Goal: Task Accomplishment & Management: Manage account settings

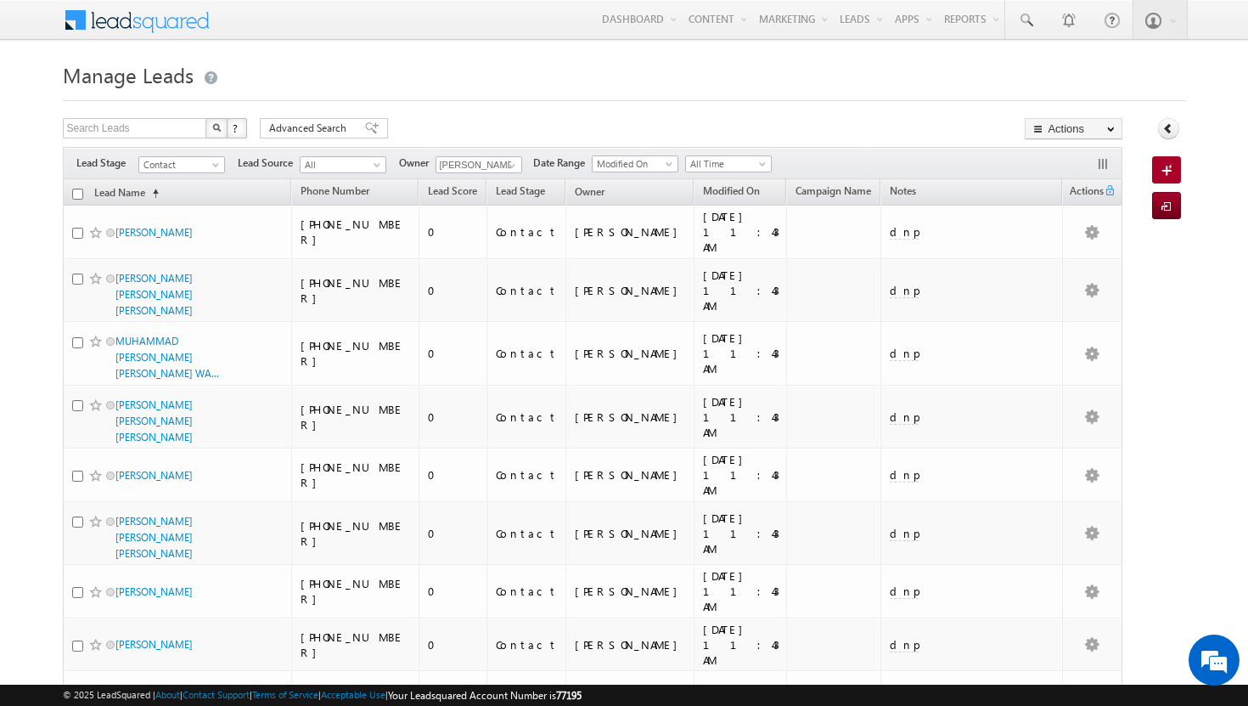
click at [82, 190] on input "checkbox" at bounding box center [77, 193] width 11 height 11
checkbox input "true"
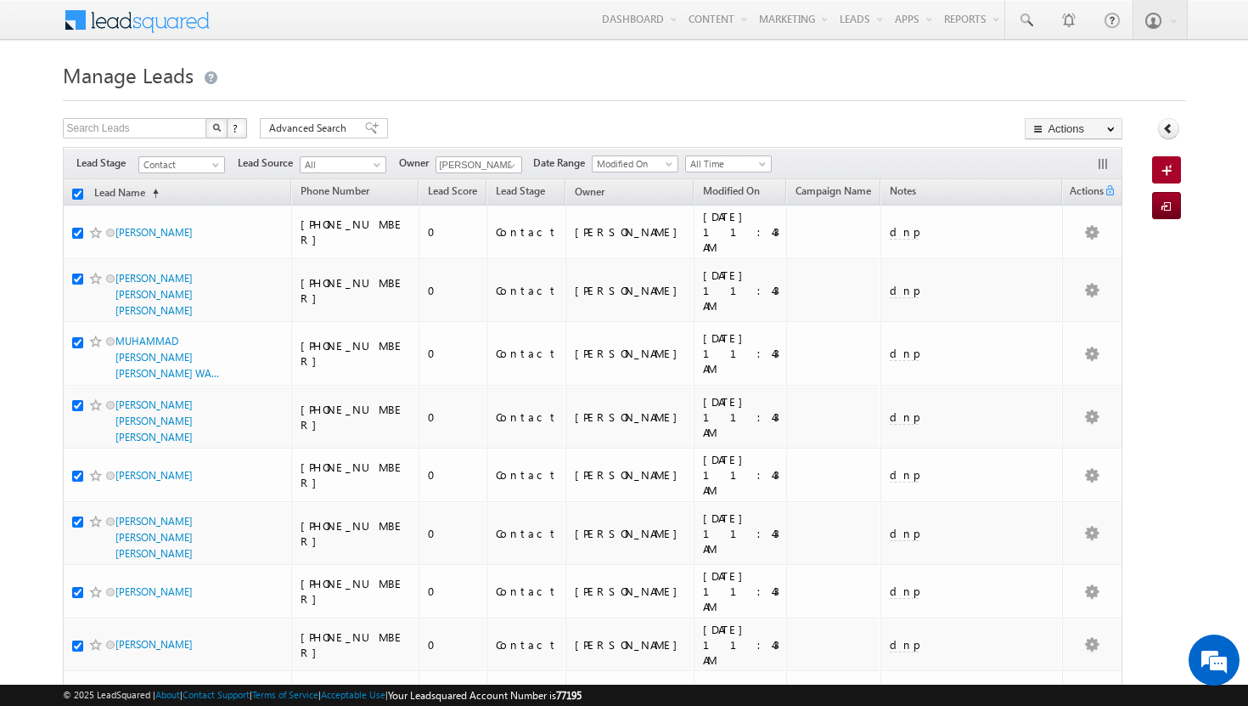
checkbox input "true"
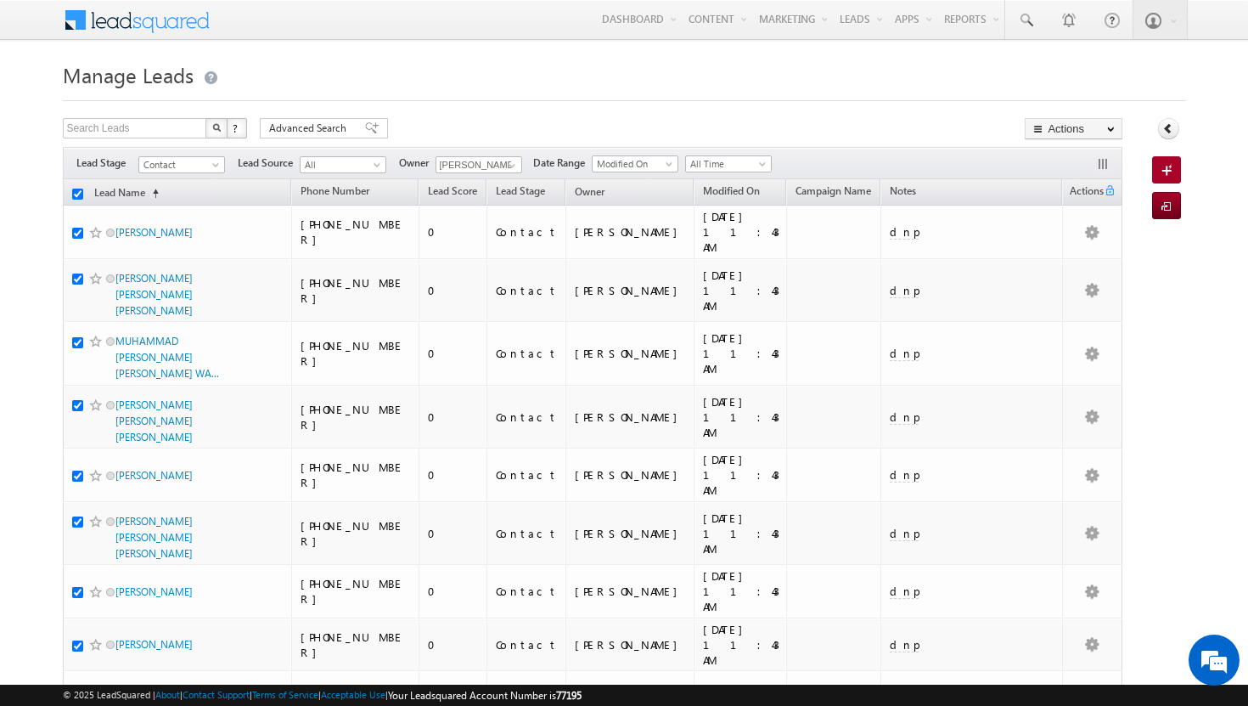
checkbox input "true"
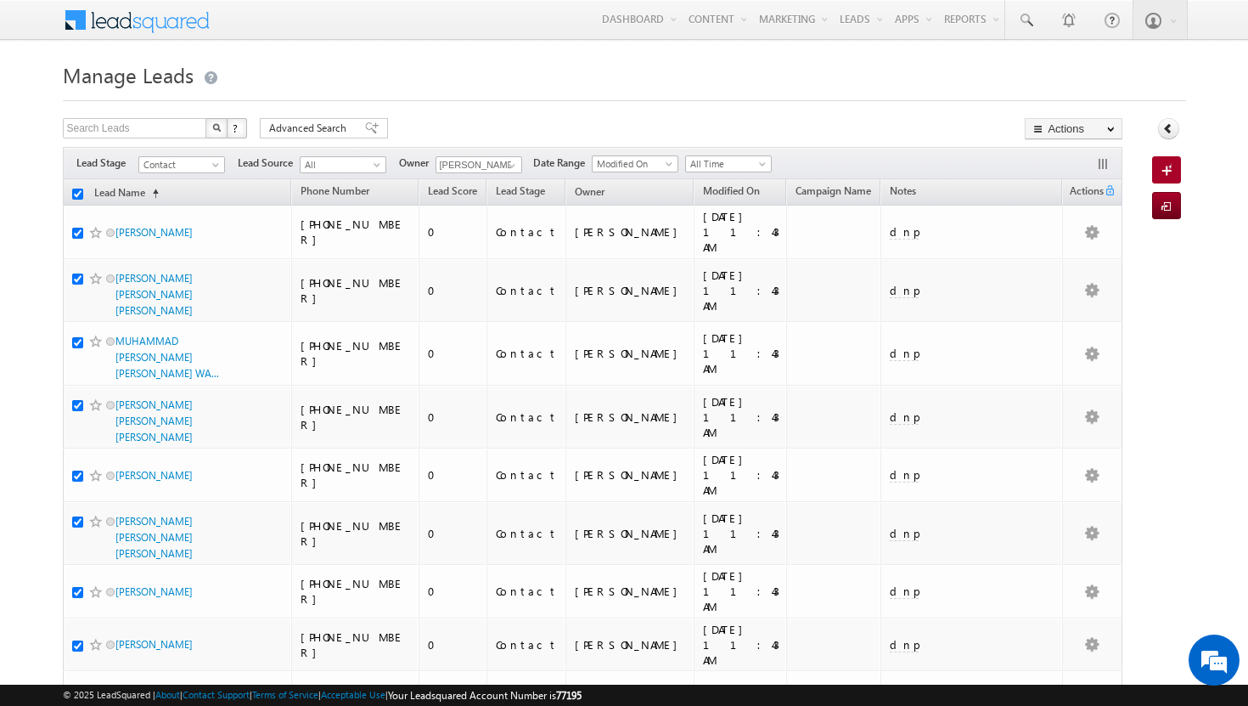
checkbox input "true"
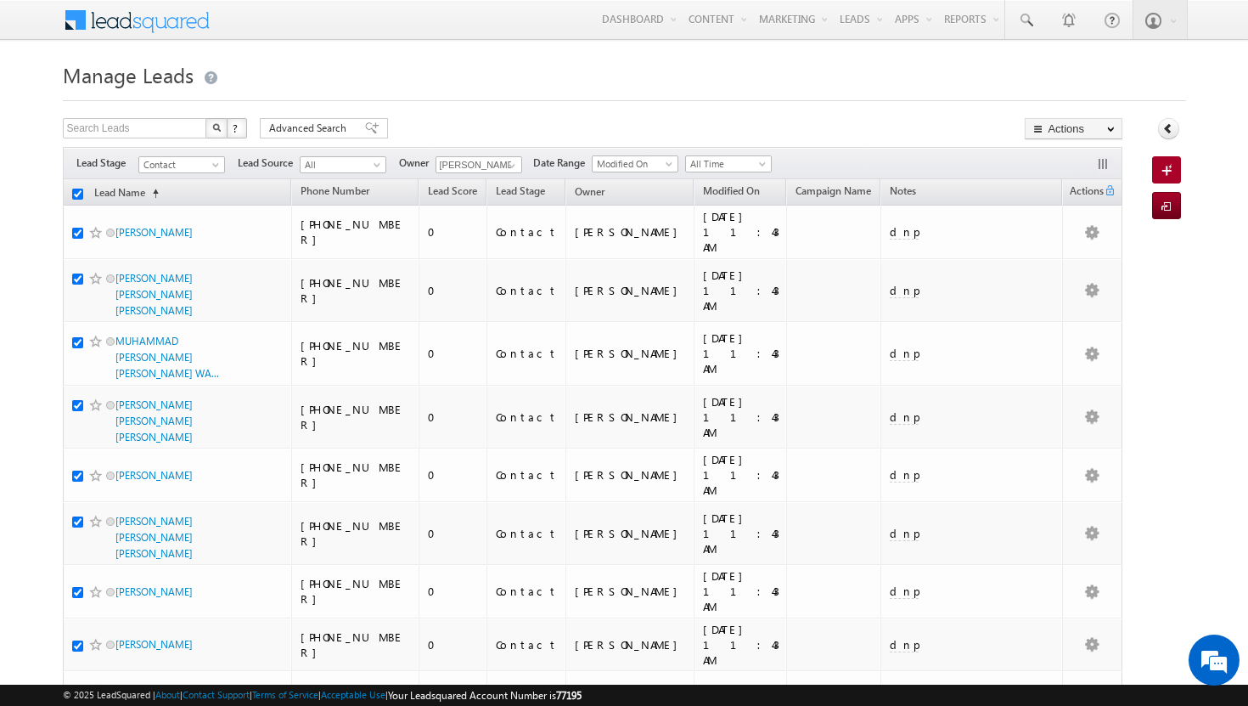
checkbox input "true"
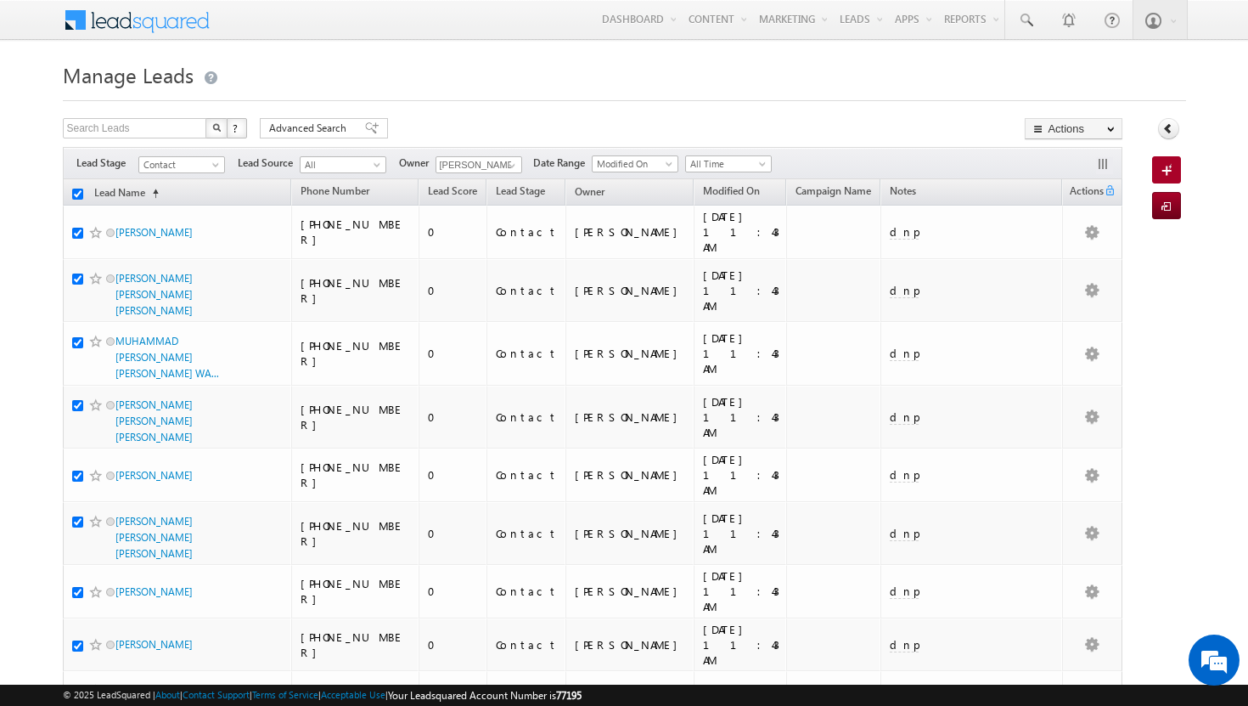
checkbox input "true"
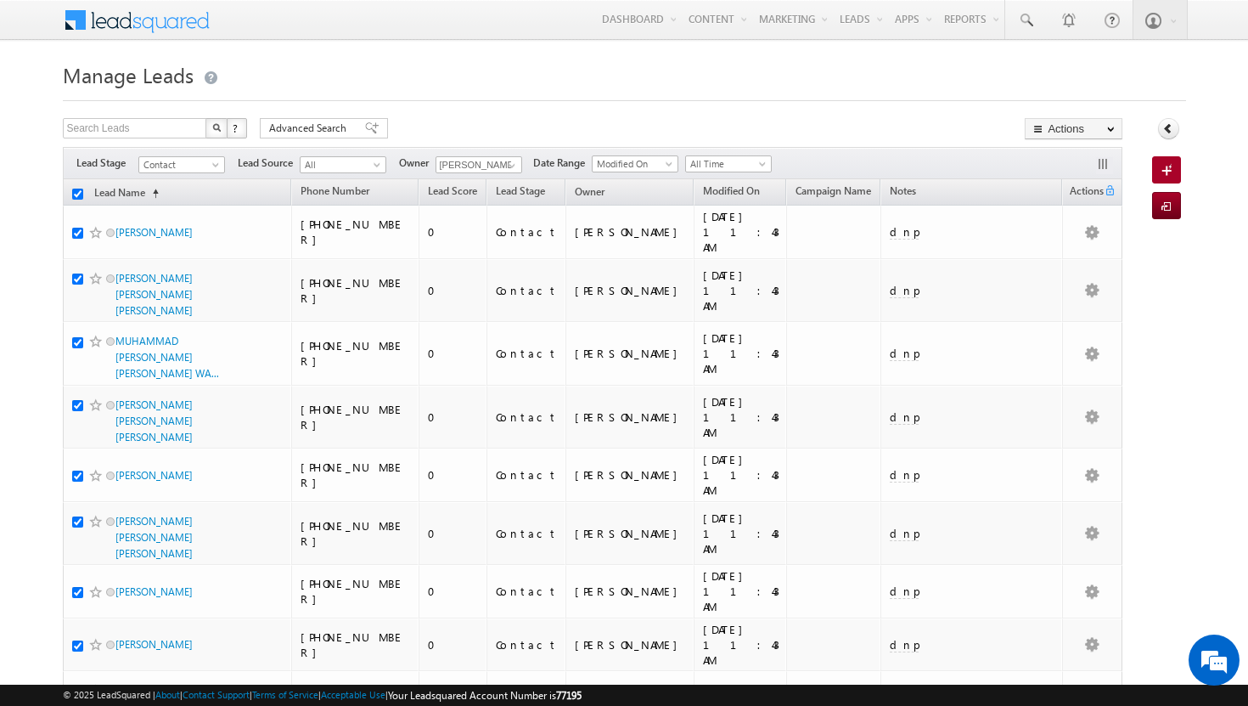
checkbox input "true"
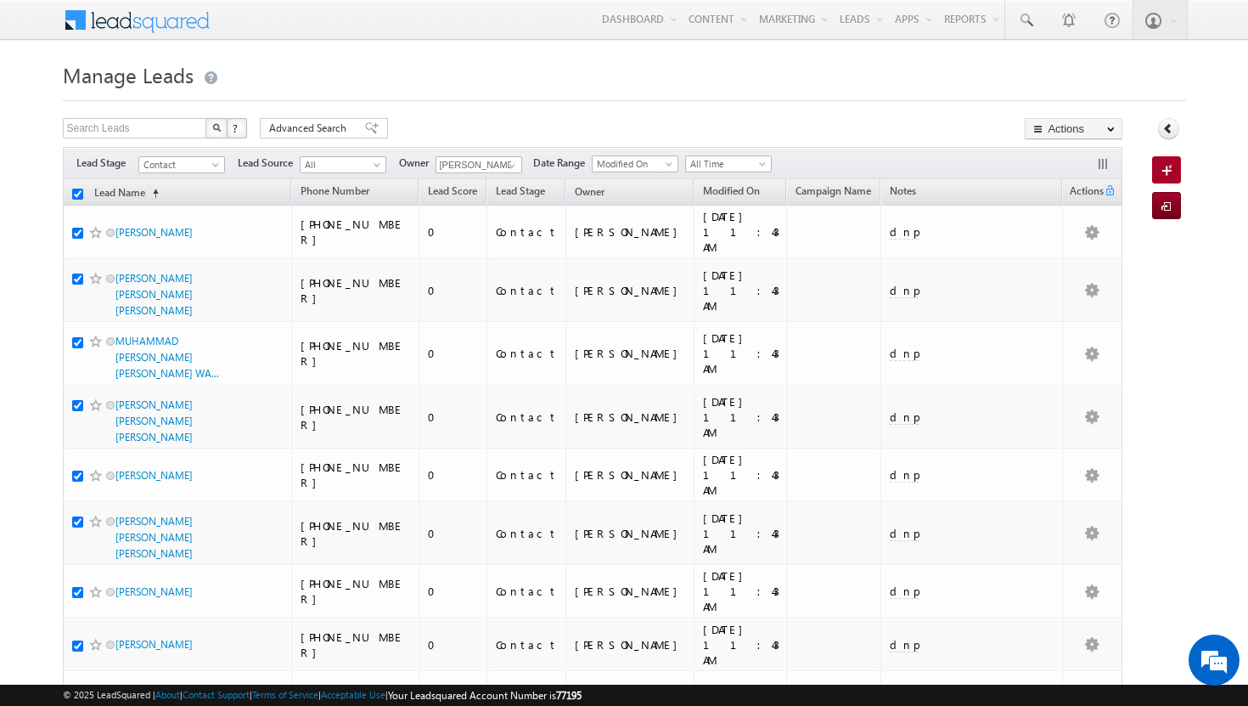
checkbox input "true"
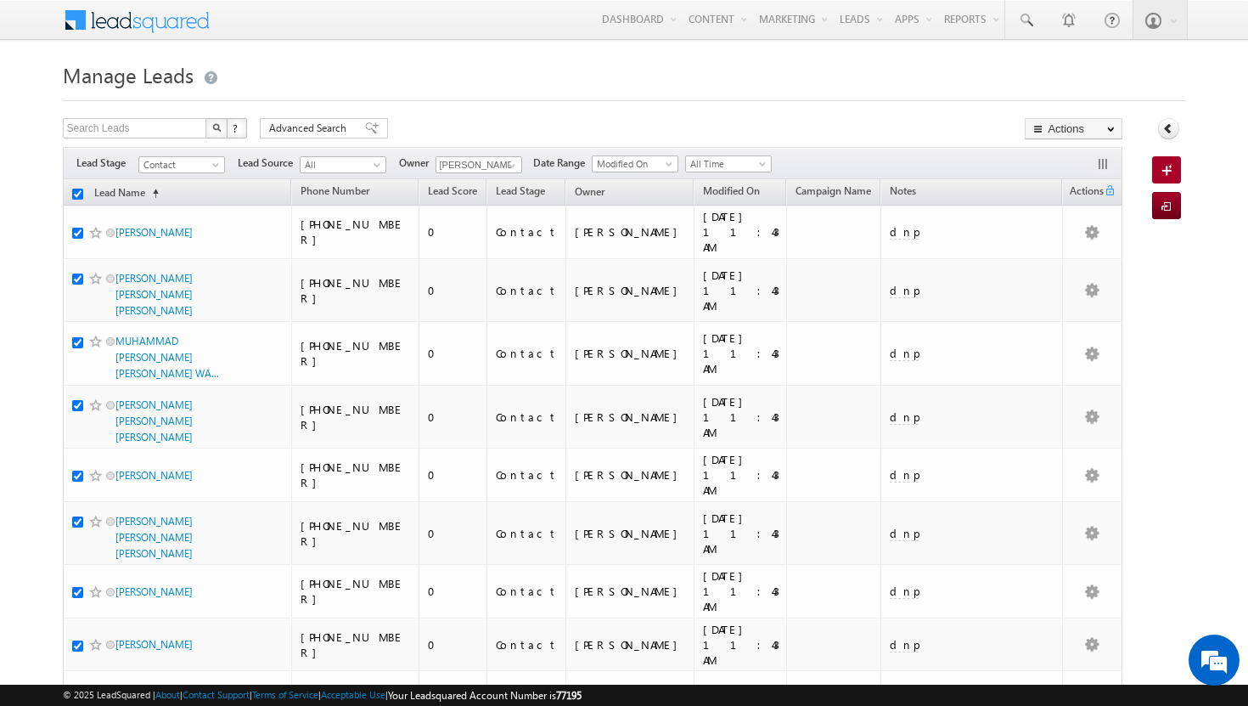
checkbox input "true"
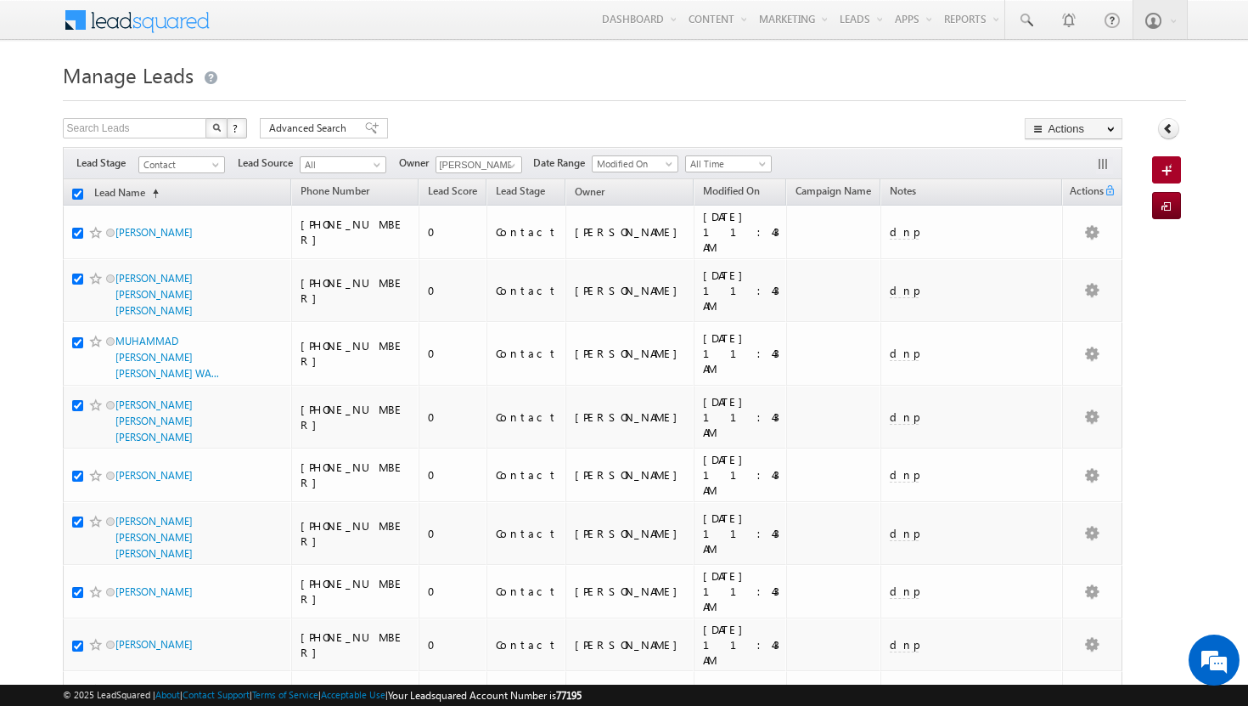
checkbox input "true"
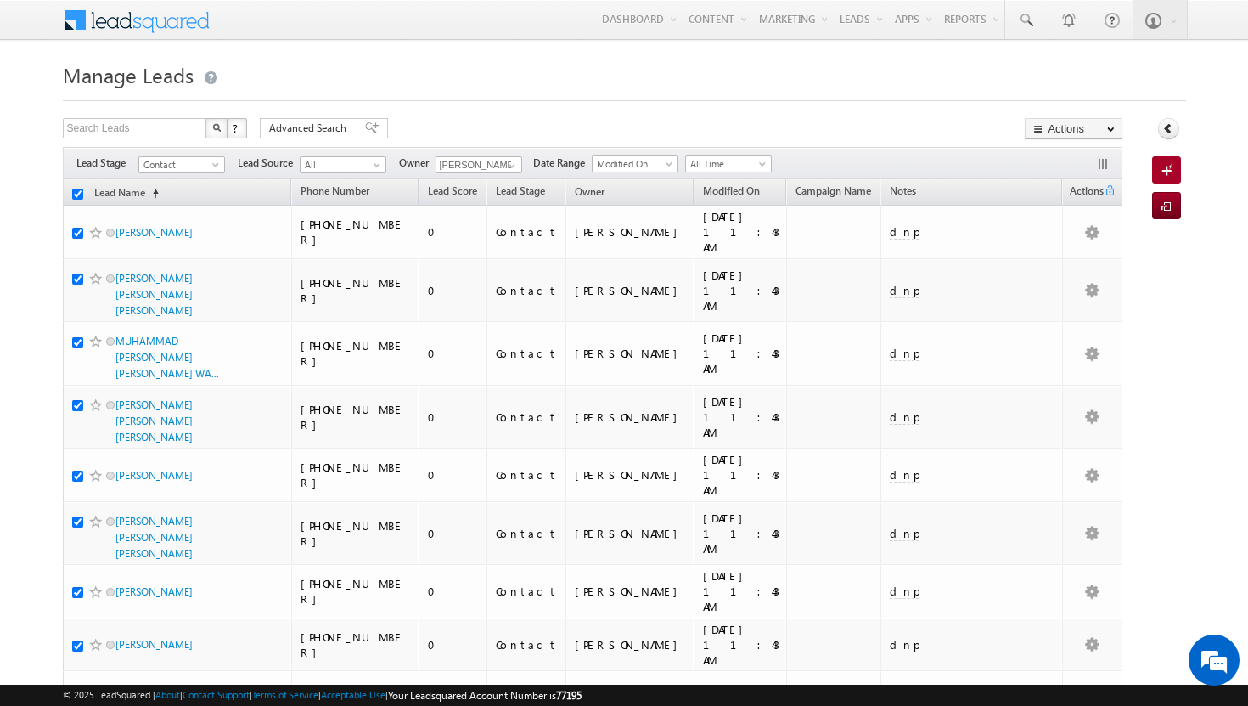
checkbox input "true"
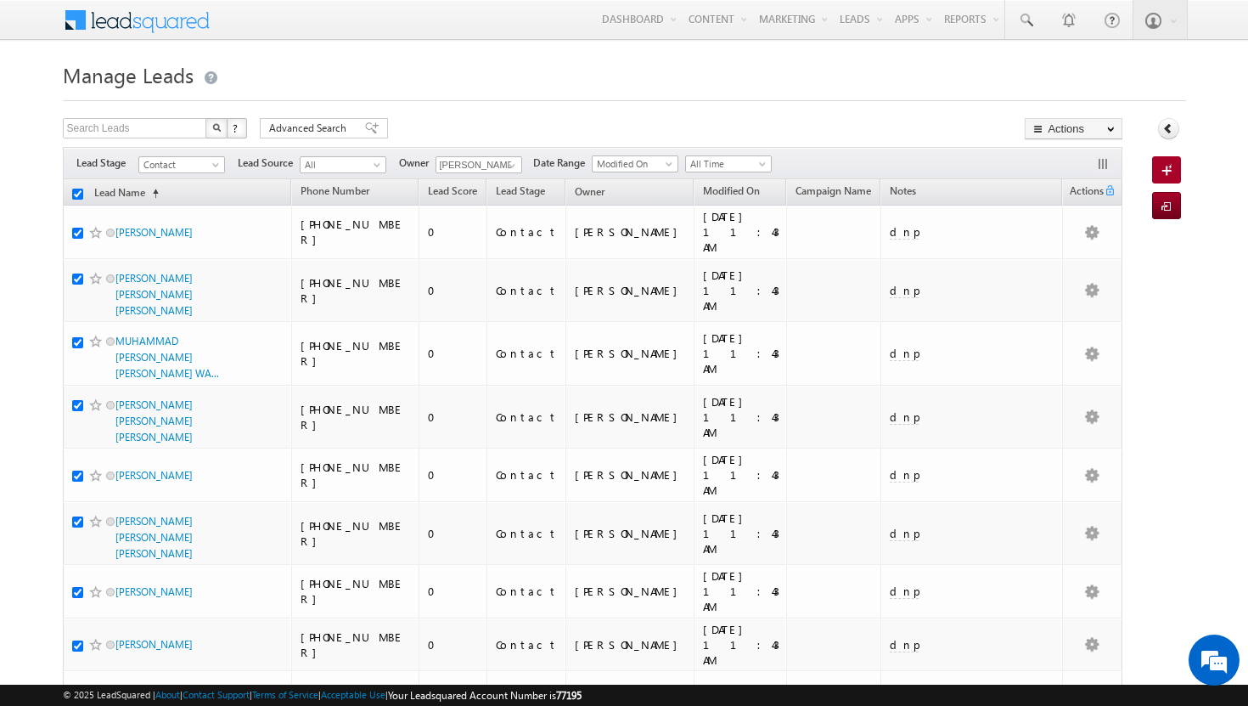
checkbox input "true"
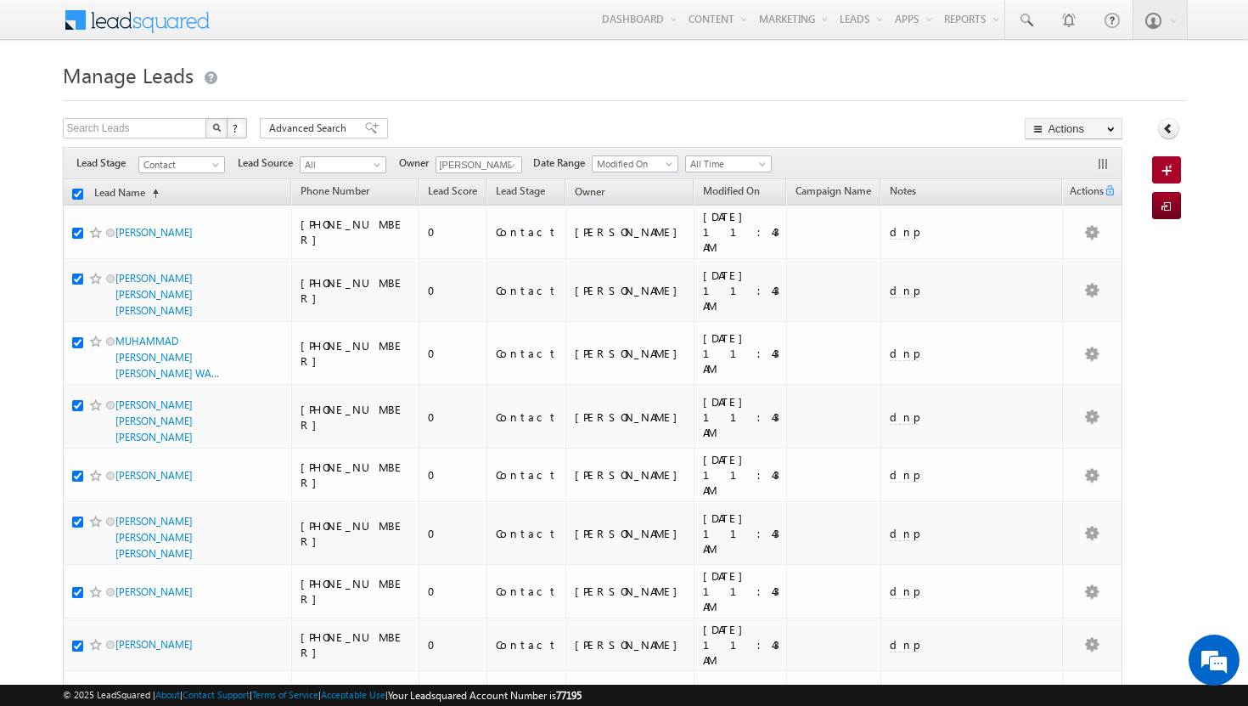
checkbox input "true"
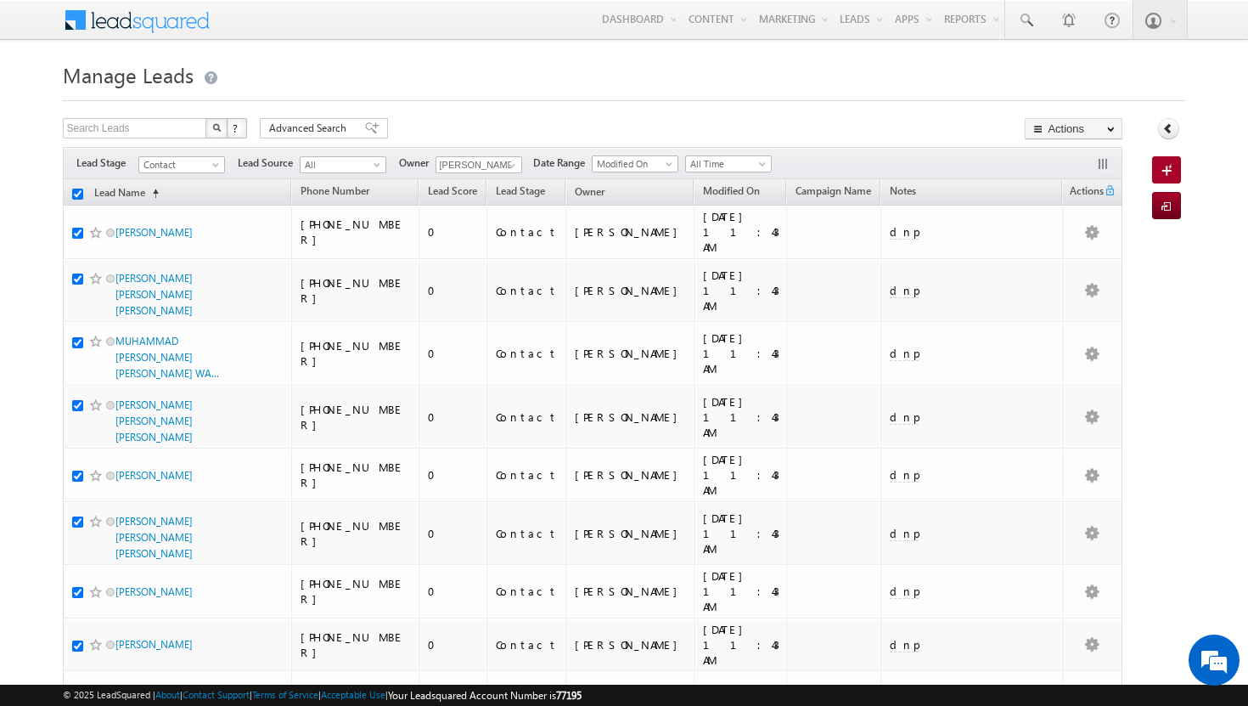
checkbox input "true"
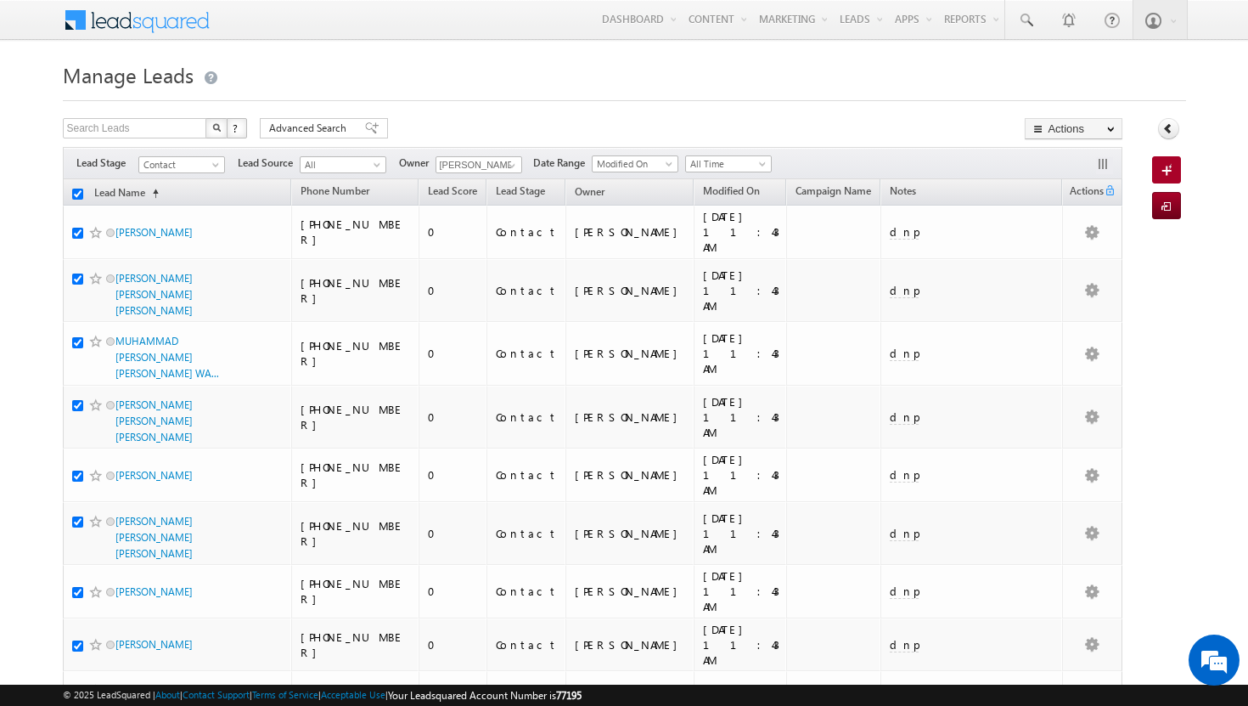
checkbox input "true"
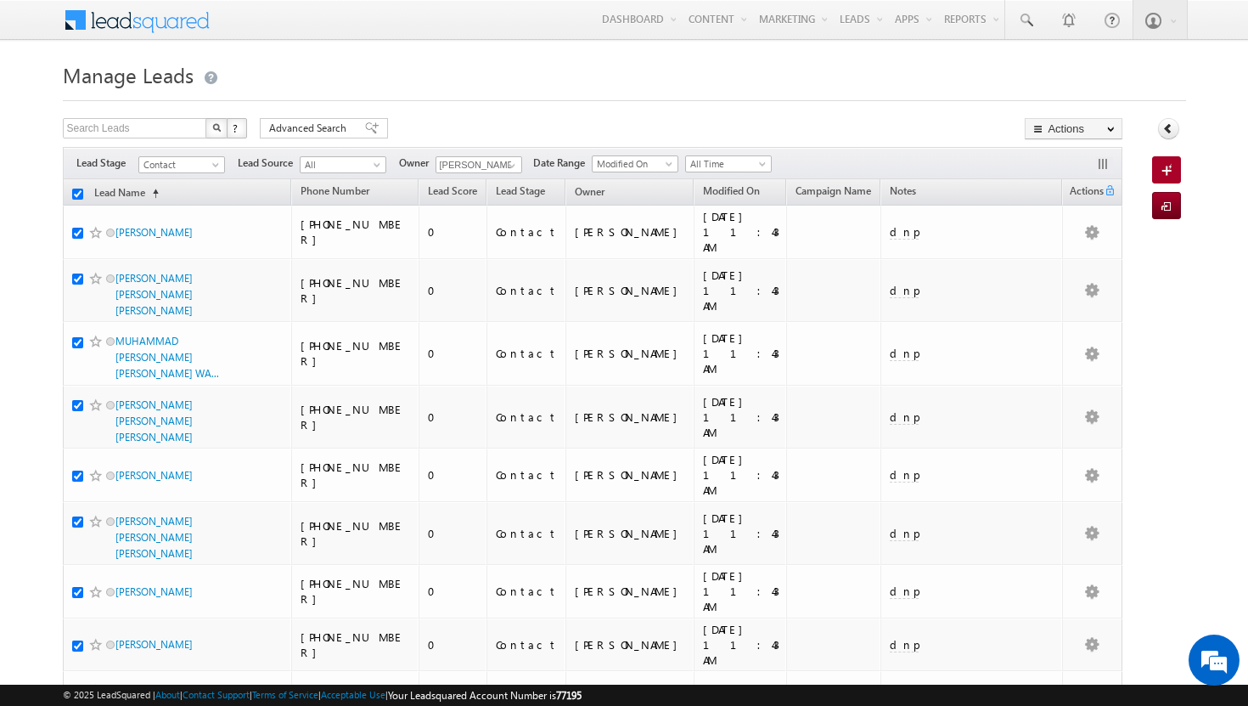
checkbox input "true"
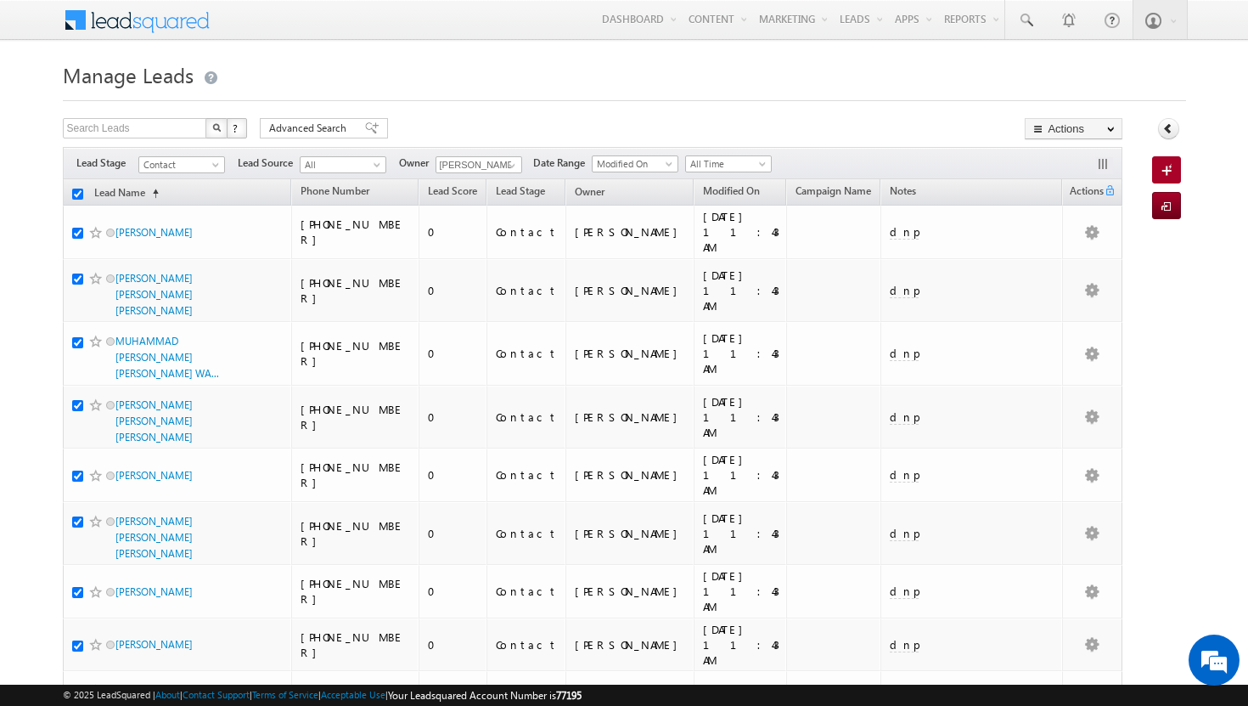
checkbox input "true"
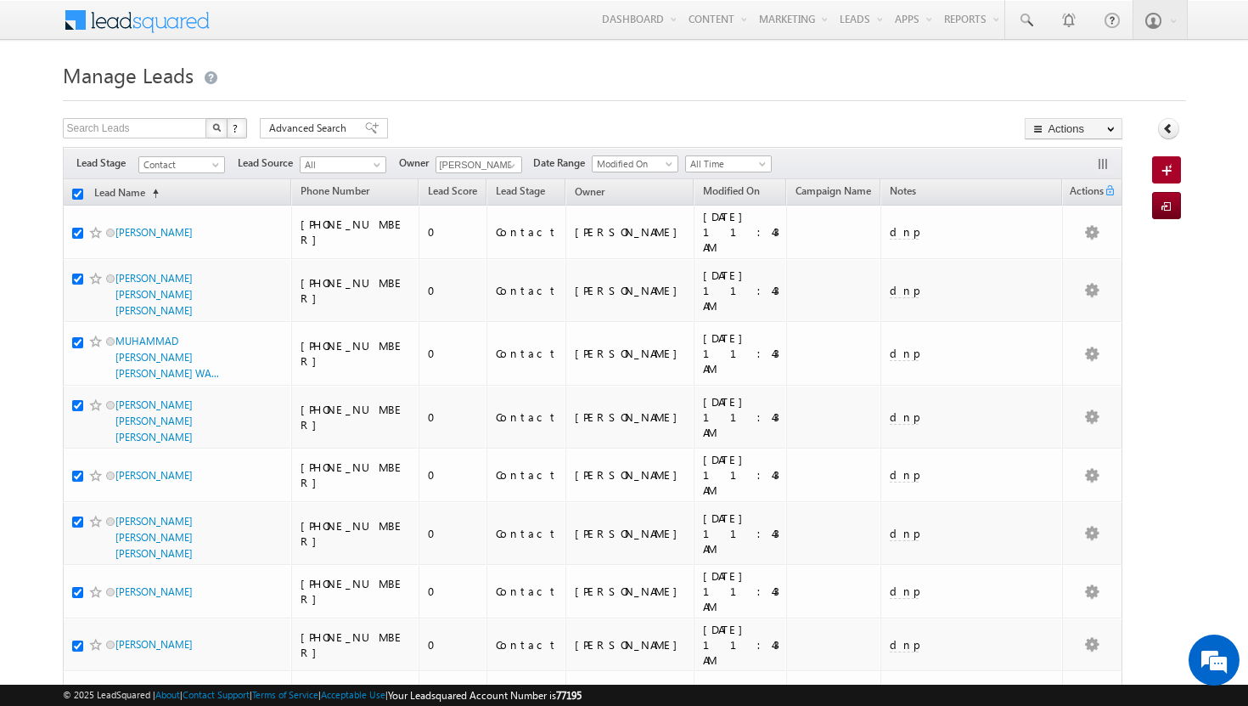
checkbox input "true"
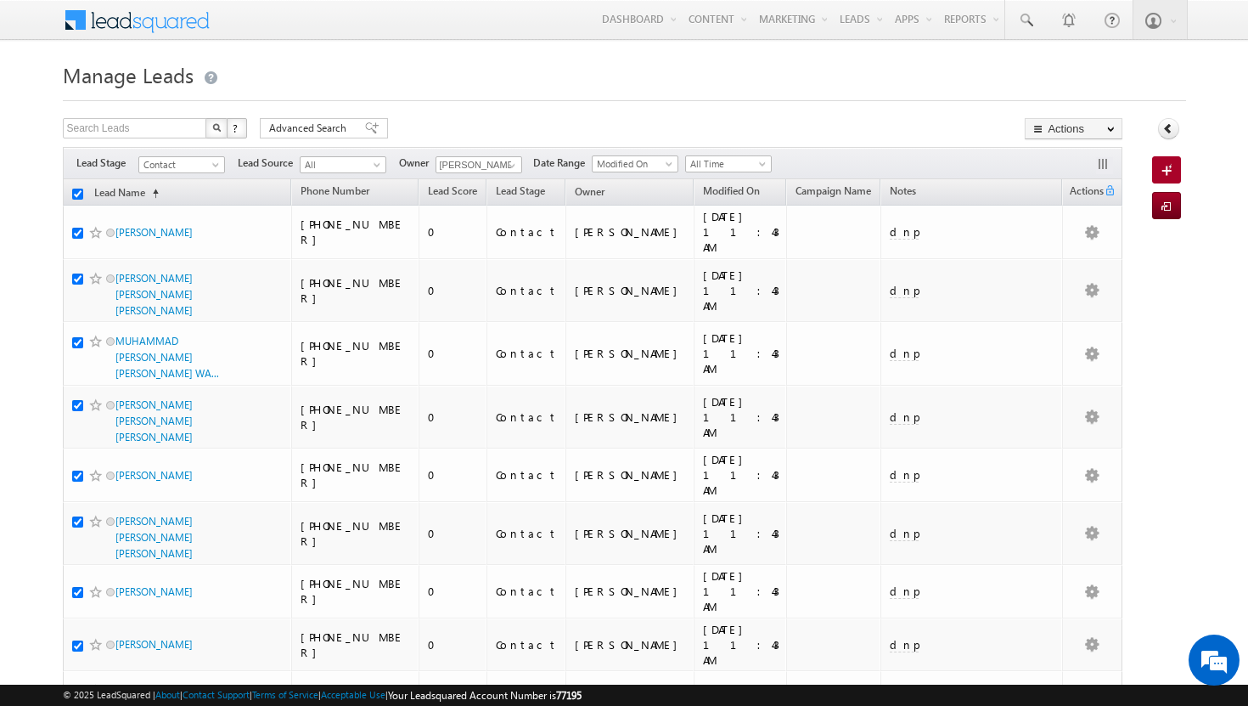
checkbox input "true"
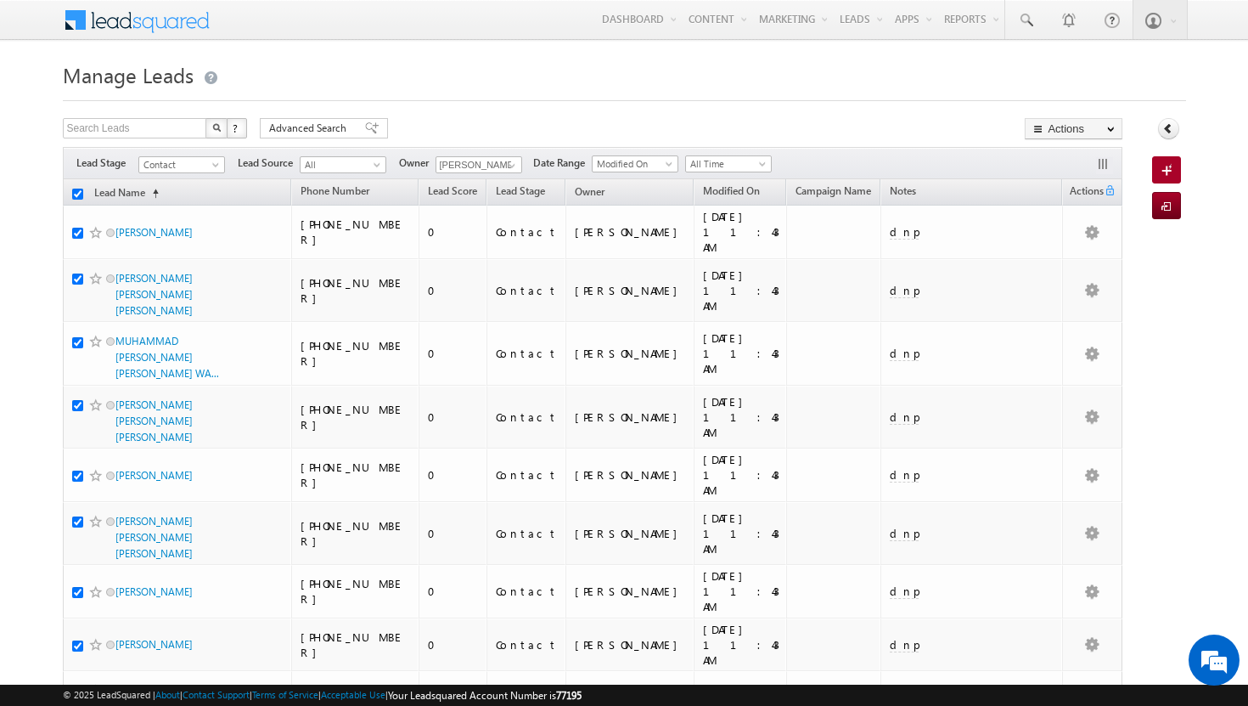
checkbox input "true"
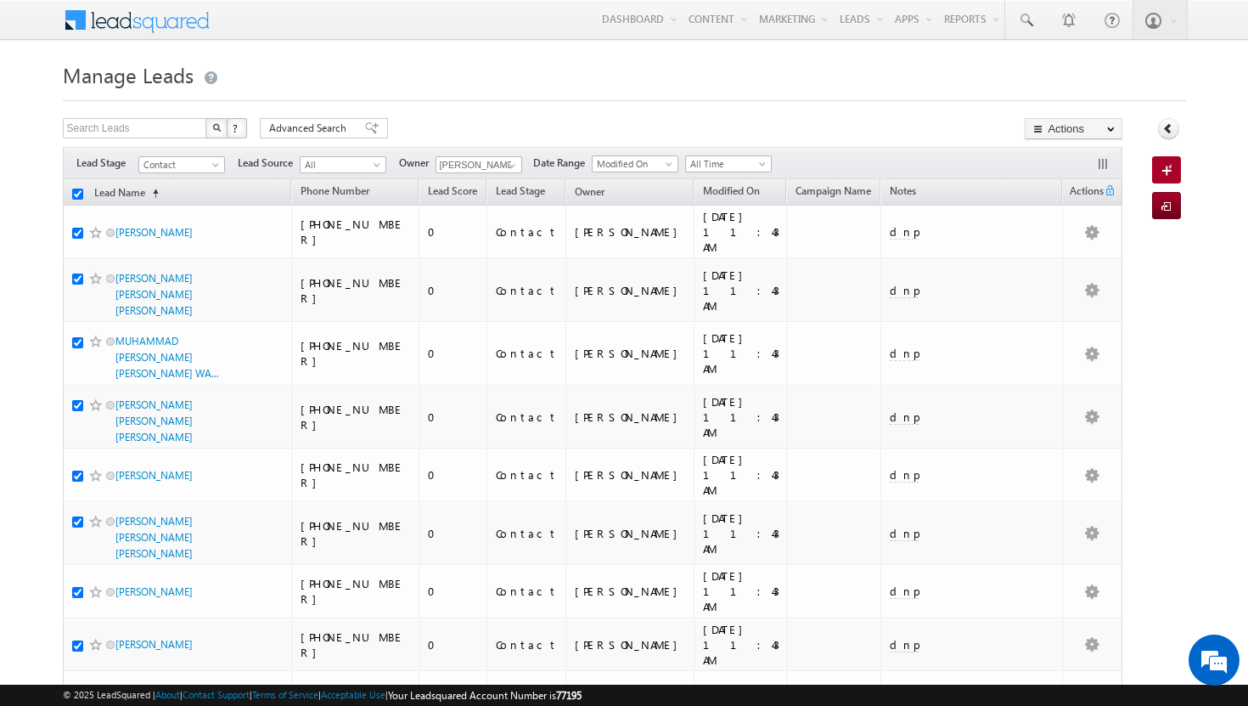
checkbox input "true"
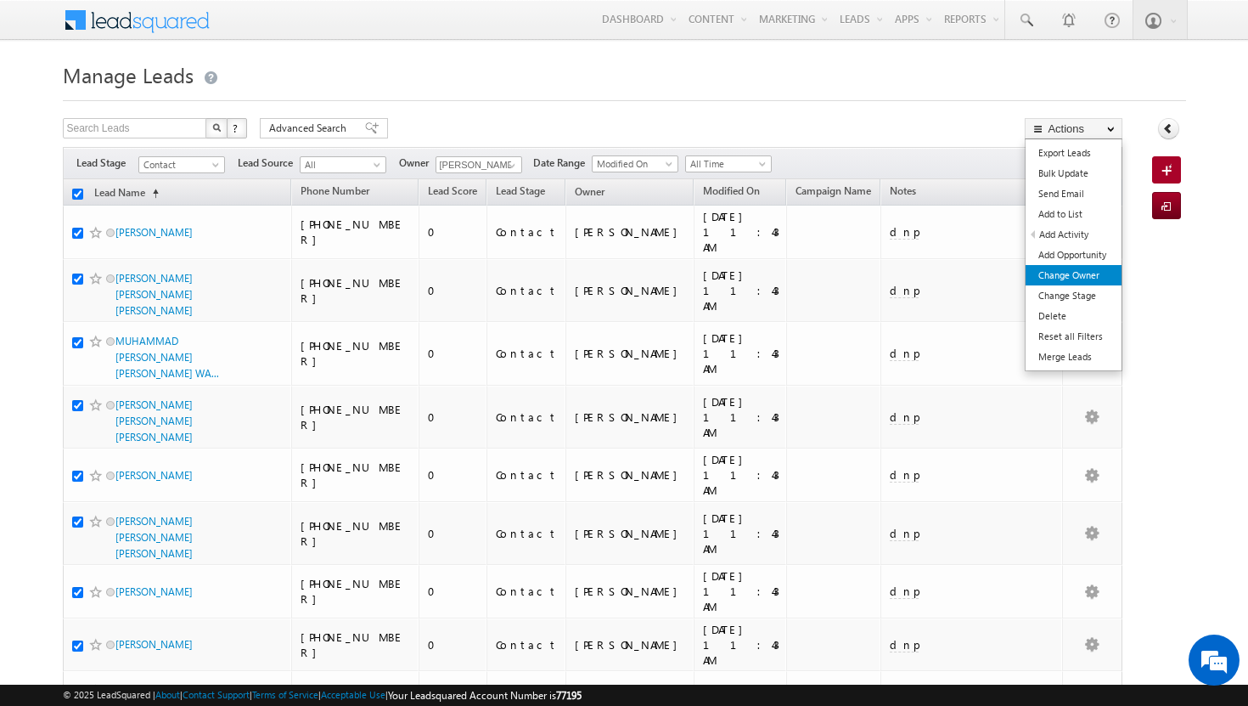
click at [1094, 274] on link "Change Owner" at bounding box center [1074, 275] width 96 height 20
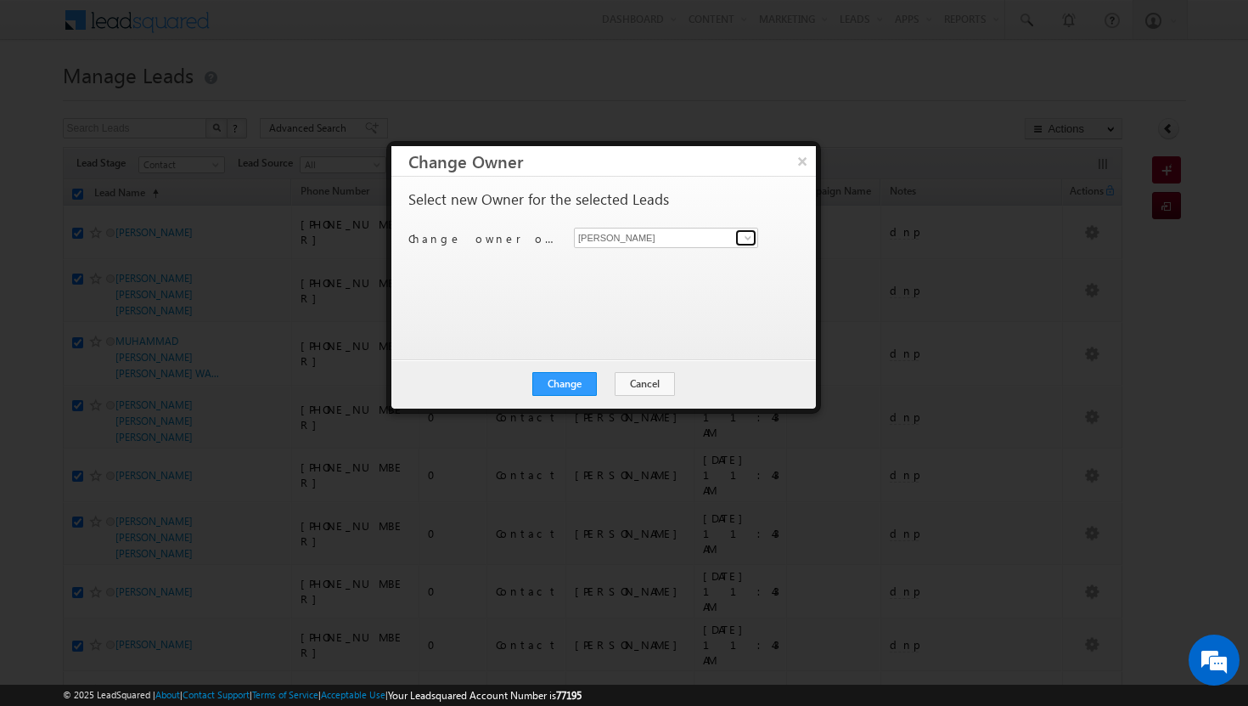
click at [752, 238] on span at bounding box center [748, 238] width 14 height 14
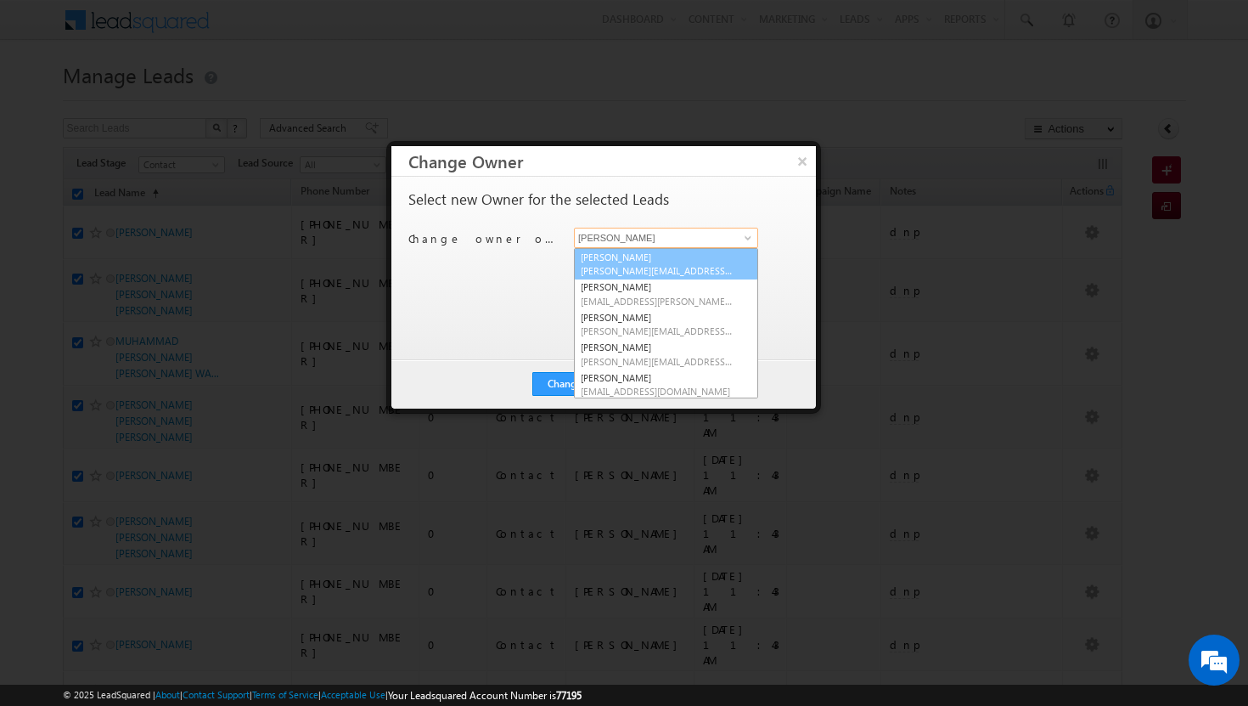
click at [674, 269] on span "[PERSON_NAME][EMAIL_ADDRESS][DOMAIN_NAME]" at bounding box center [657, 270] width 153 height 13
type input "[PERSON_NAME]"
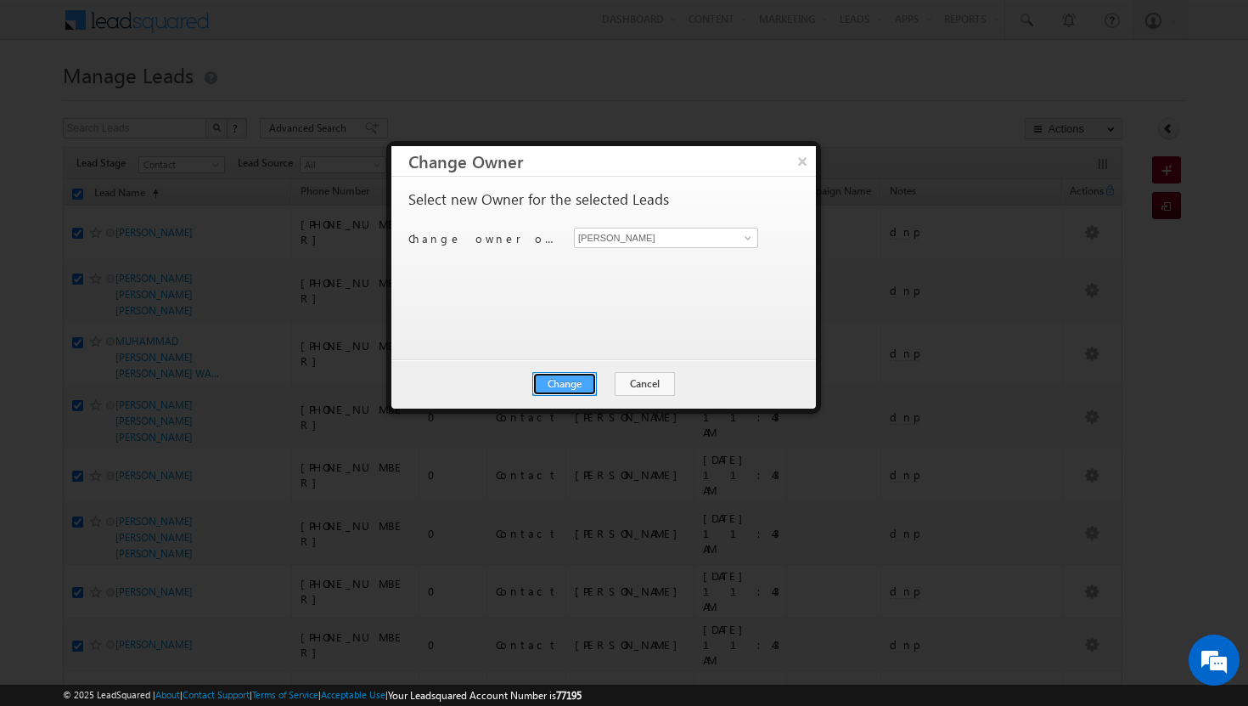
click at [591, 380] on button "Change" at bounding box center [564, 384] width 65 height 24
click at [616, 385] on button "Close" at bounding box center [606, 384] width 54 height 24
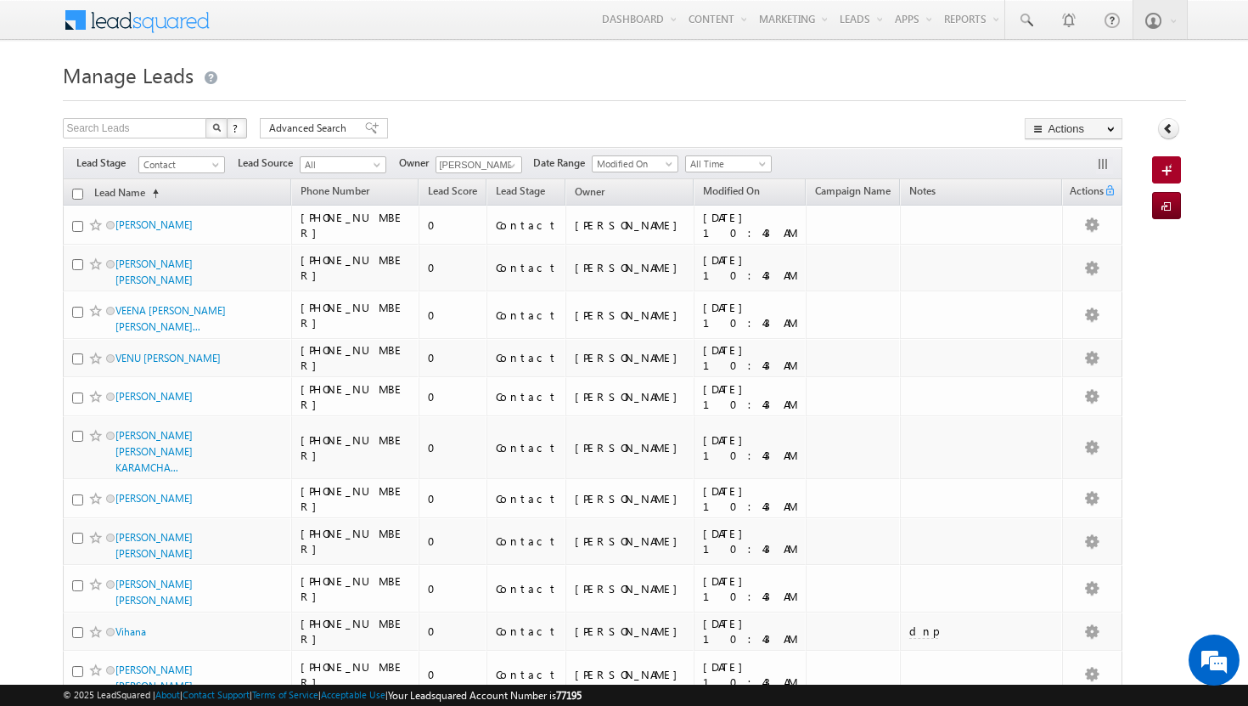
click at [78, 194] on input "checkbox" at bounding box center [77, 193] width 11 height 11
checkbox input "true"
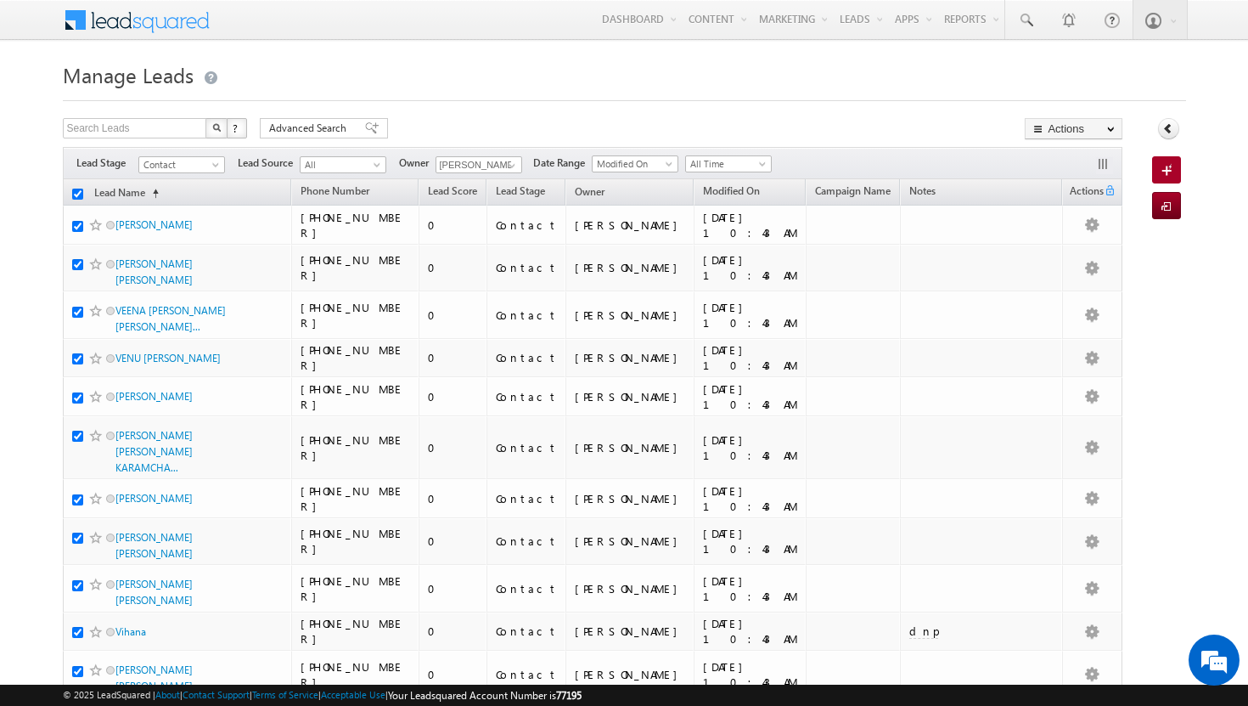
checkbox input "true"
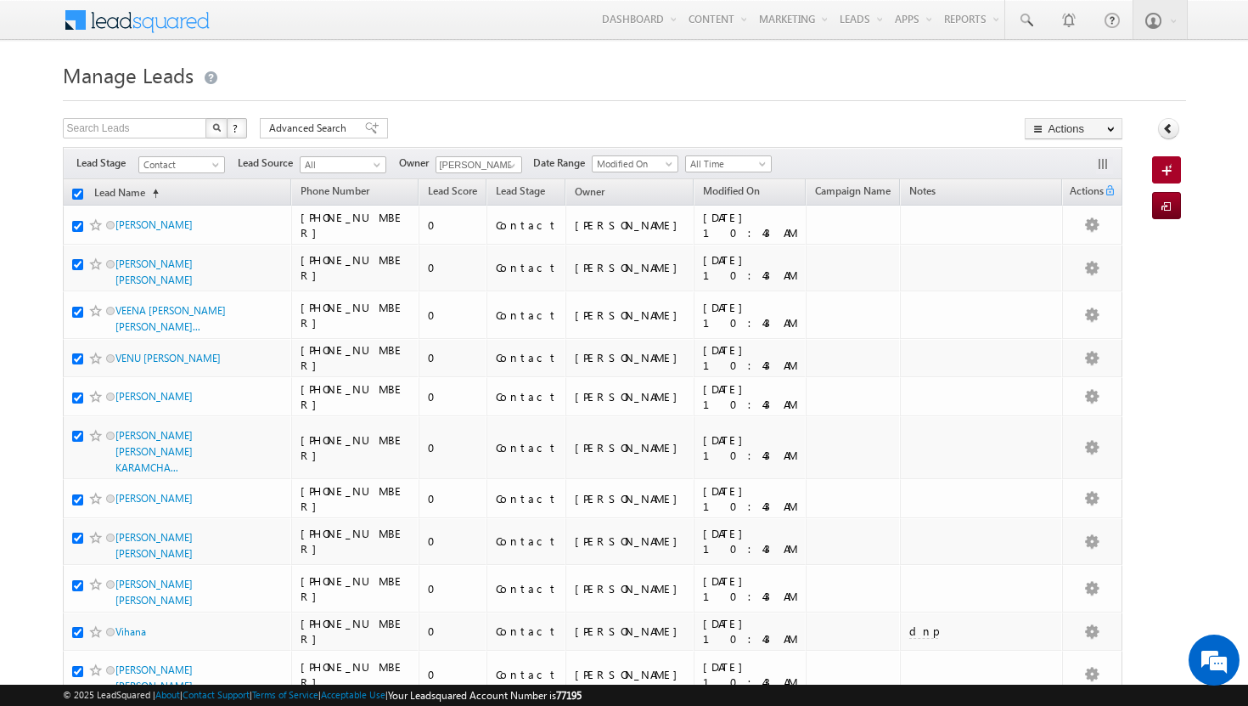
checkbox input "true"
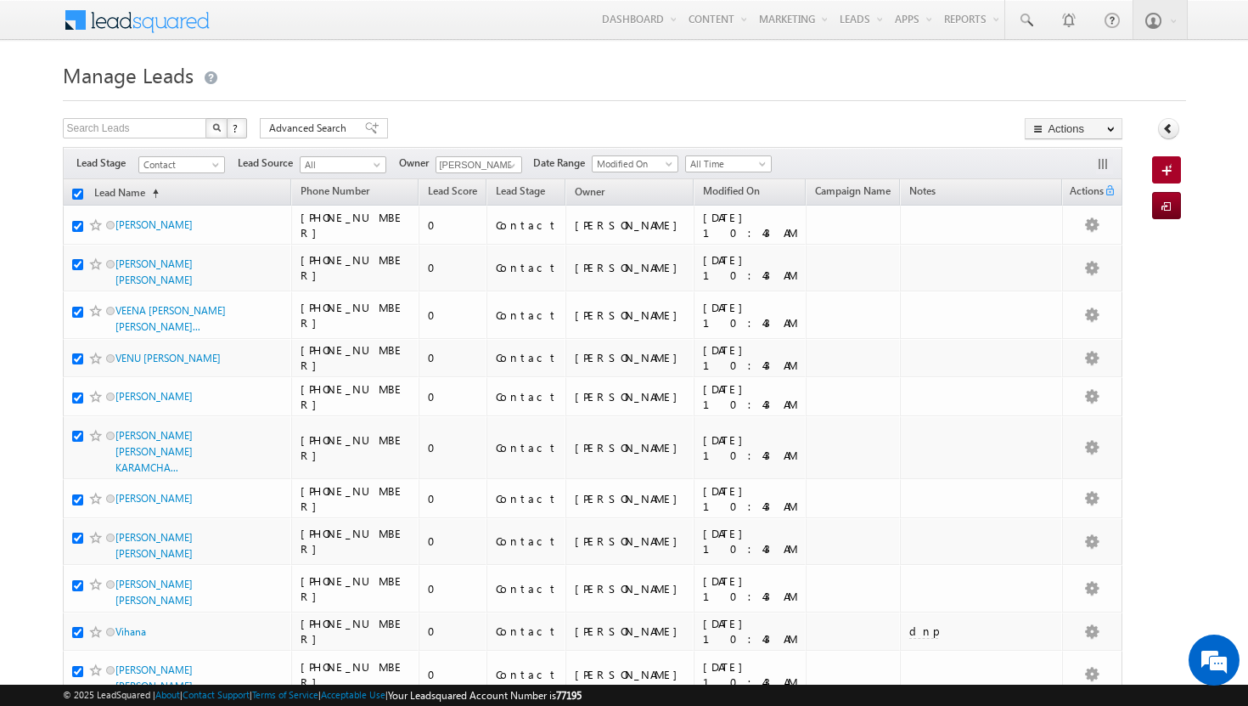
checkbox input "true"
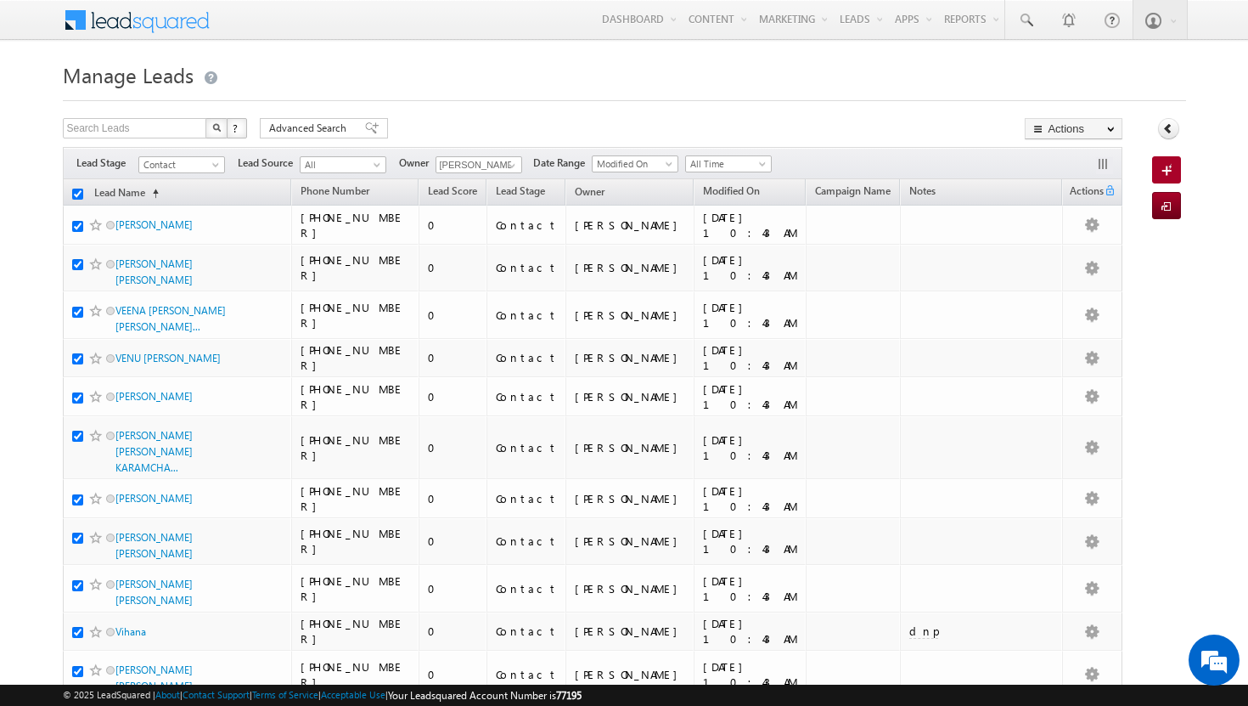
checkbox input "true"
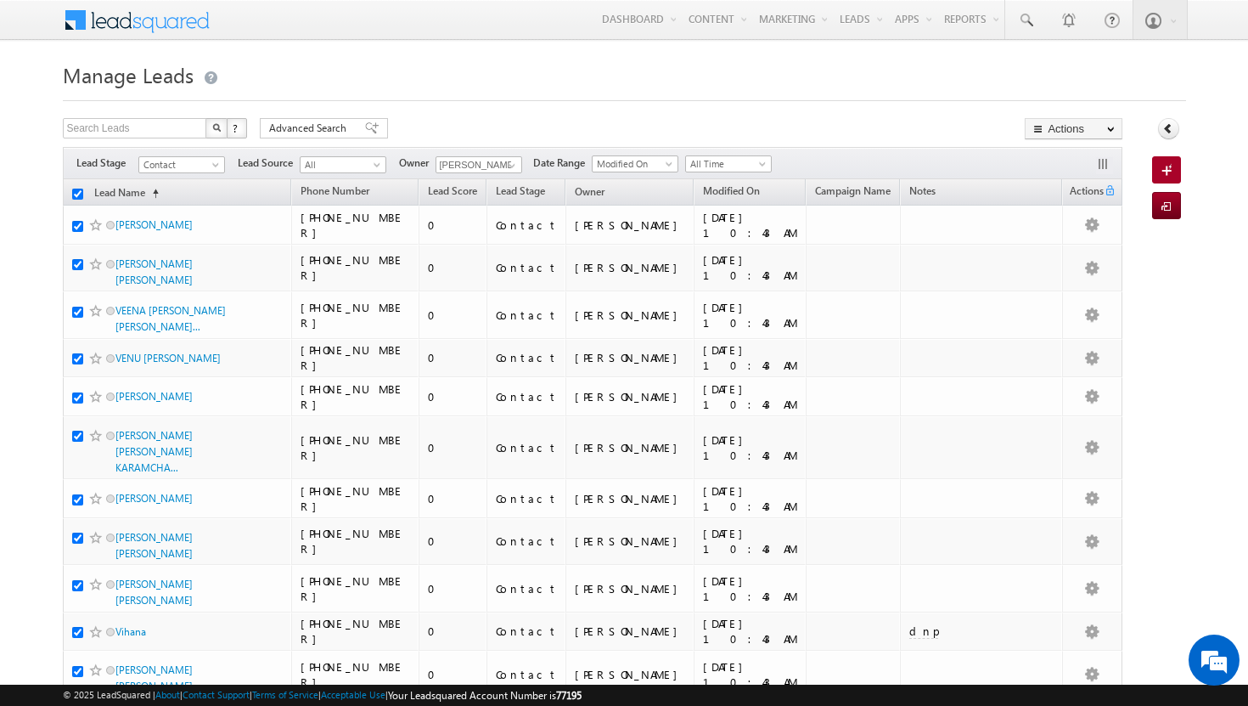
checkbox input "true"
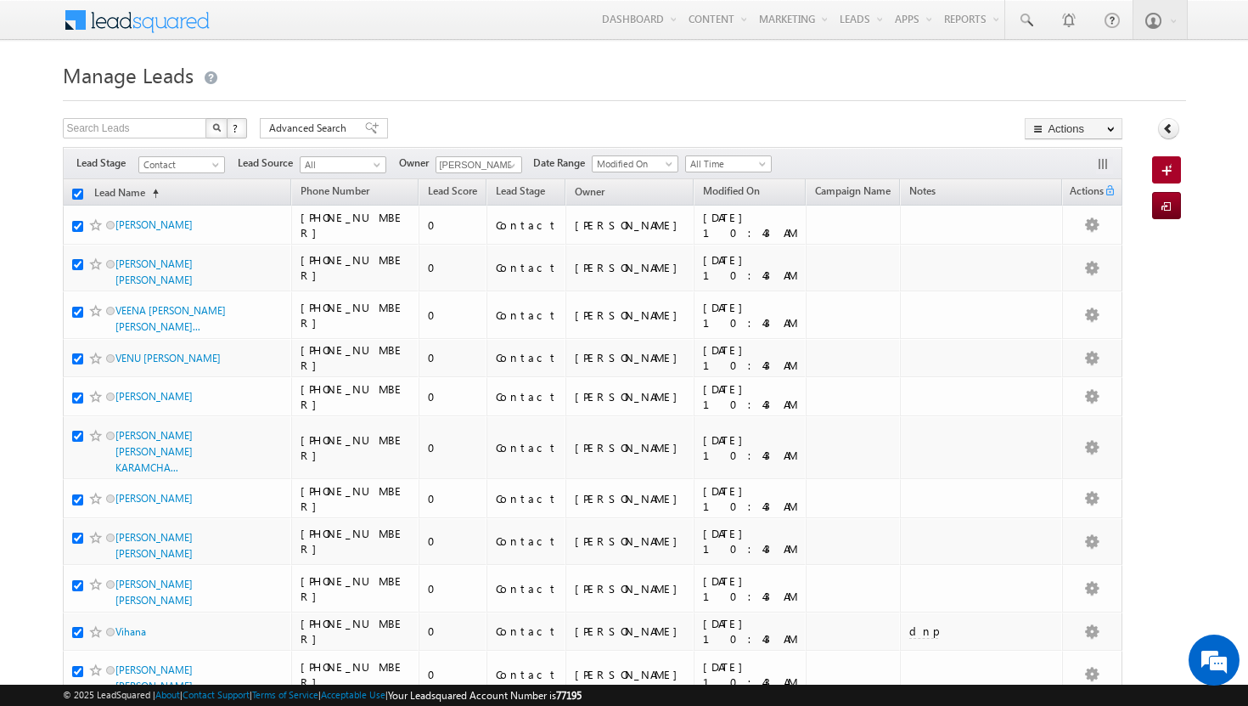
checkbox input "true"
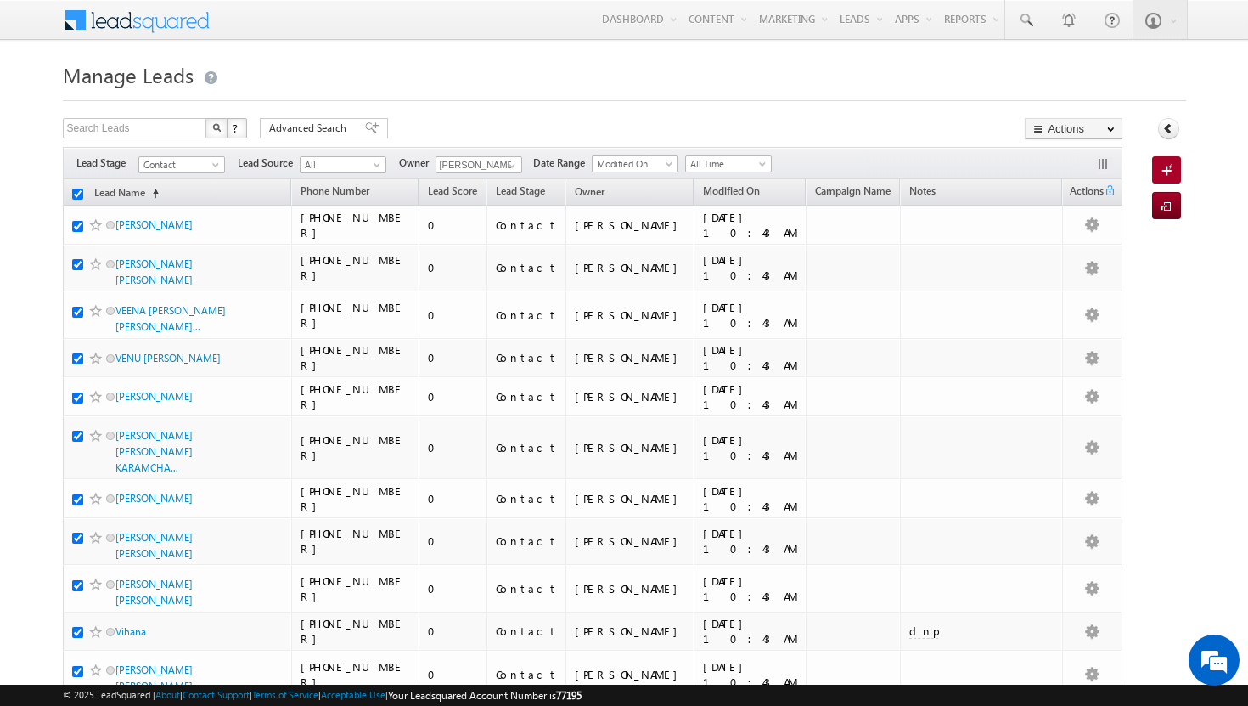
checkbox input "true"
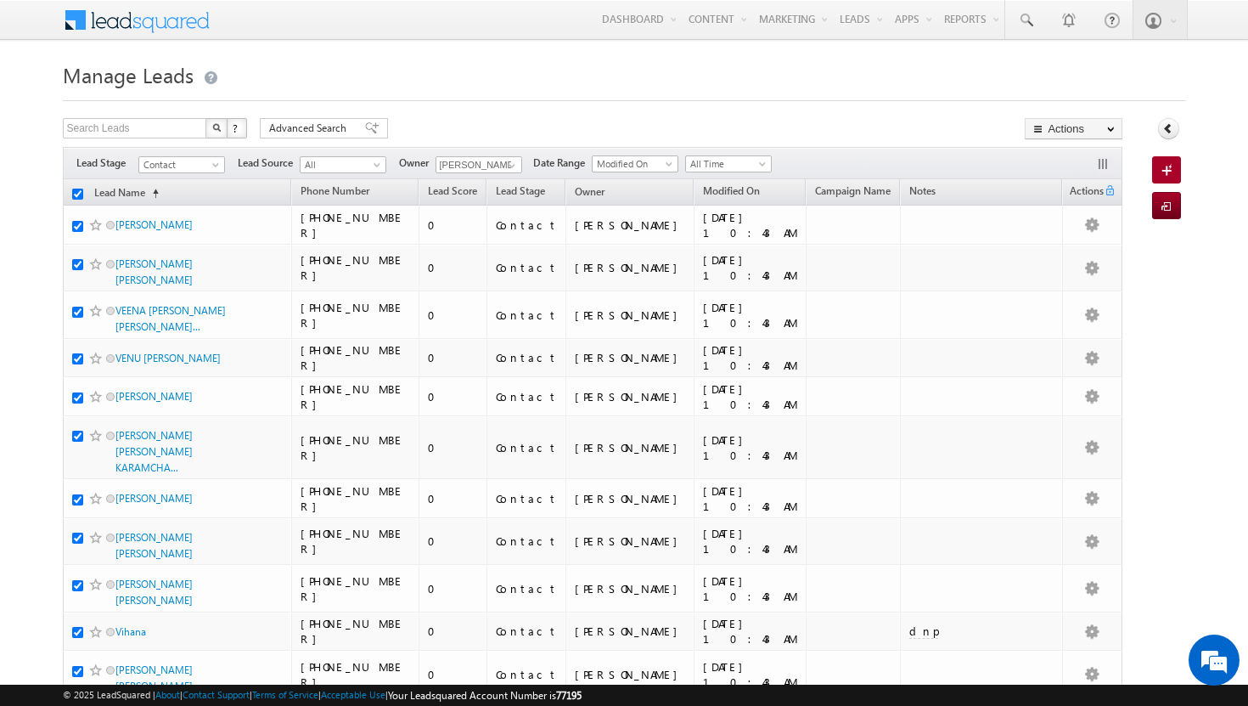
checkbox input "true"
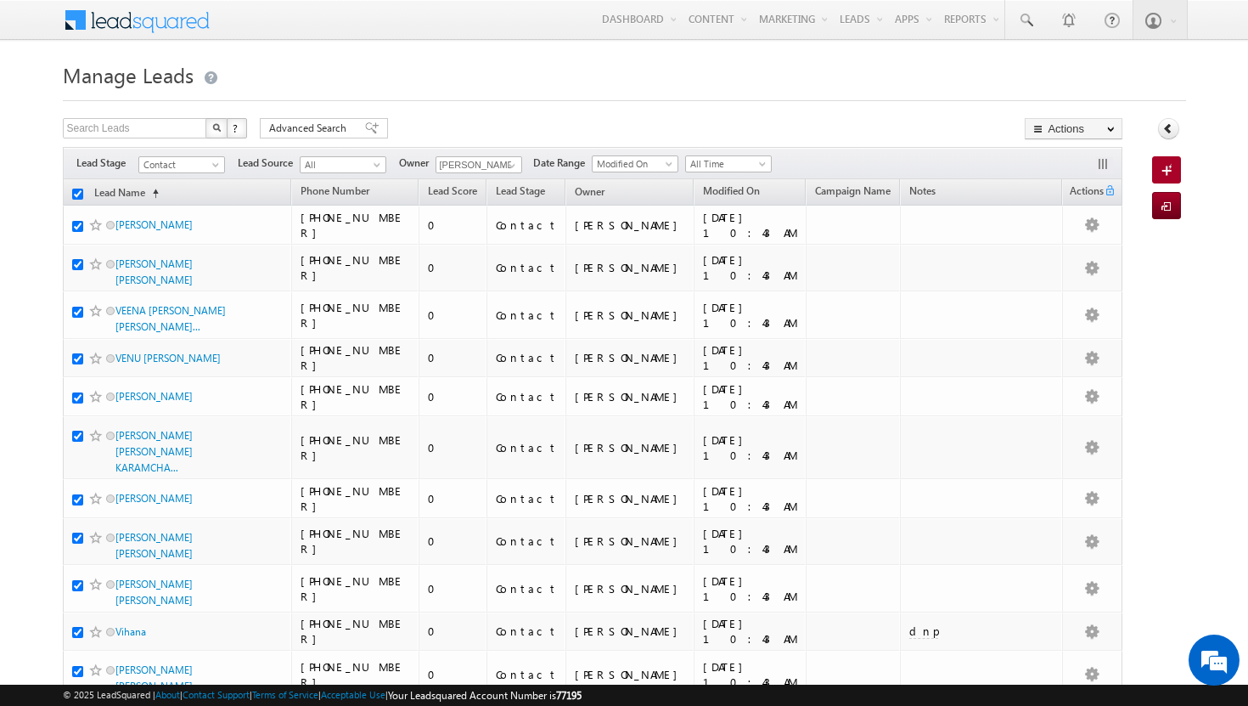
checkbox input "true"
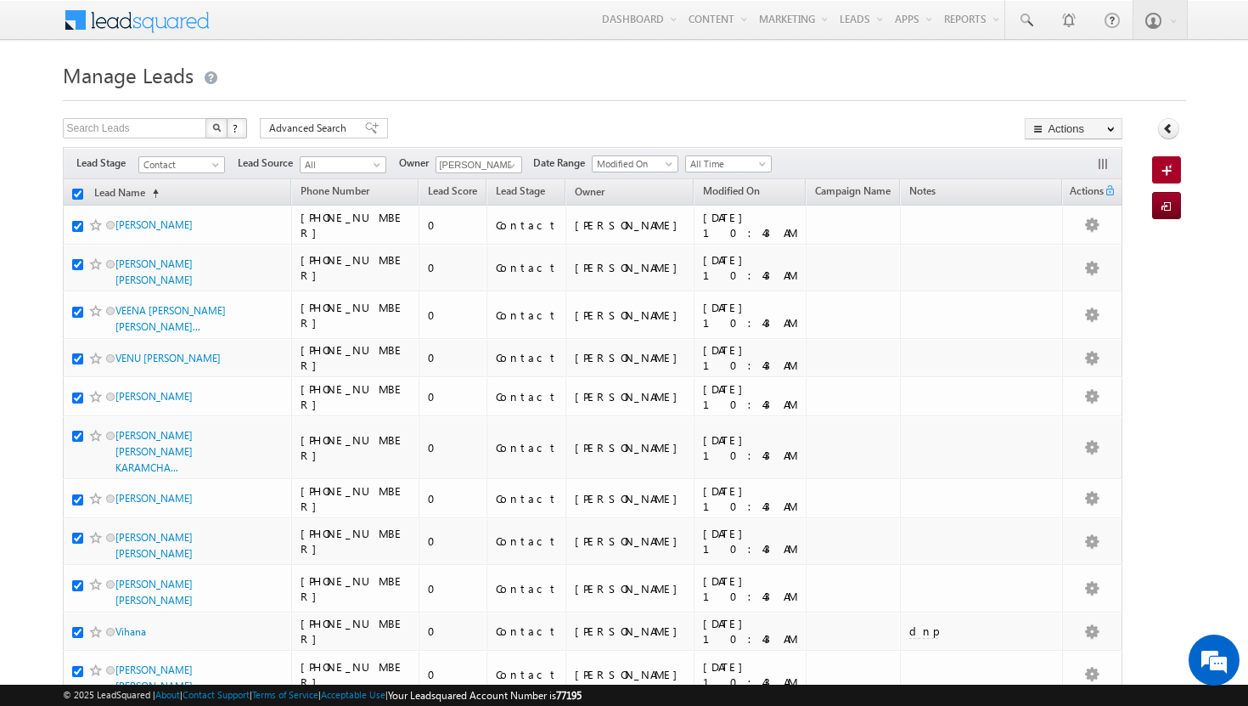
checkbox input "true"
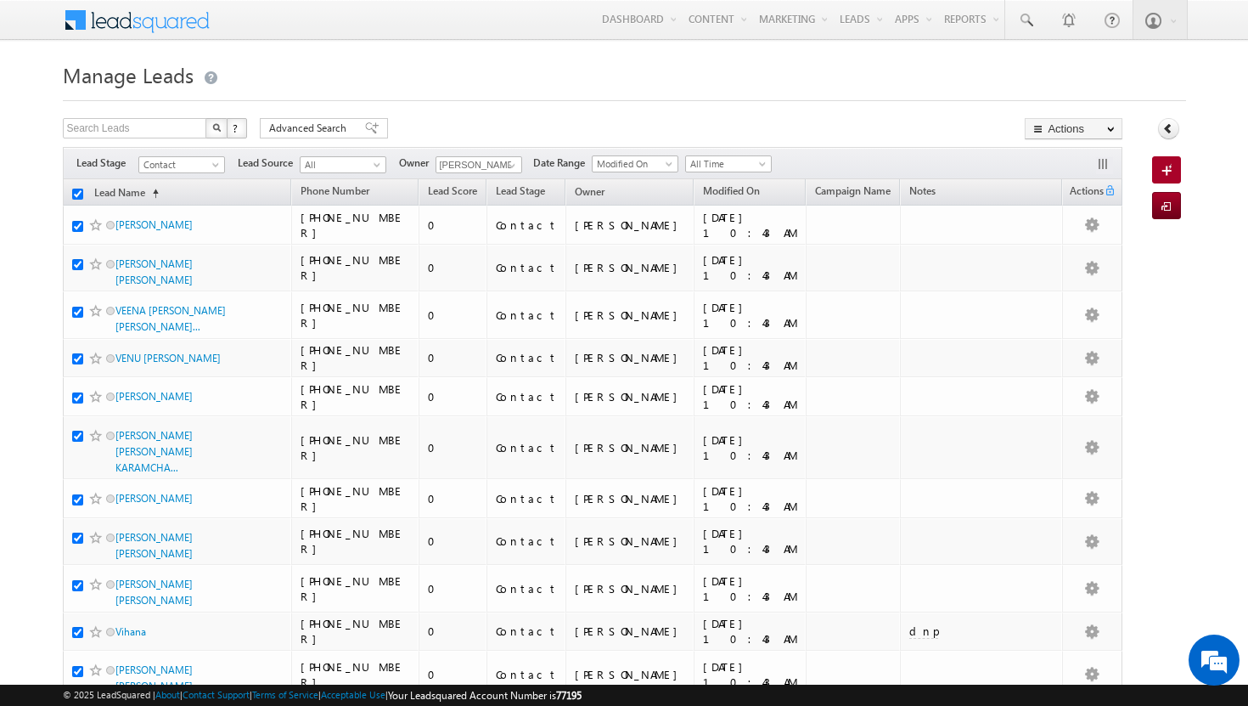
checkbox input "true"
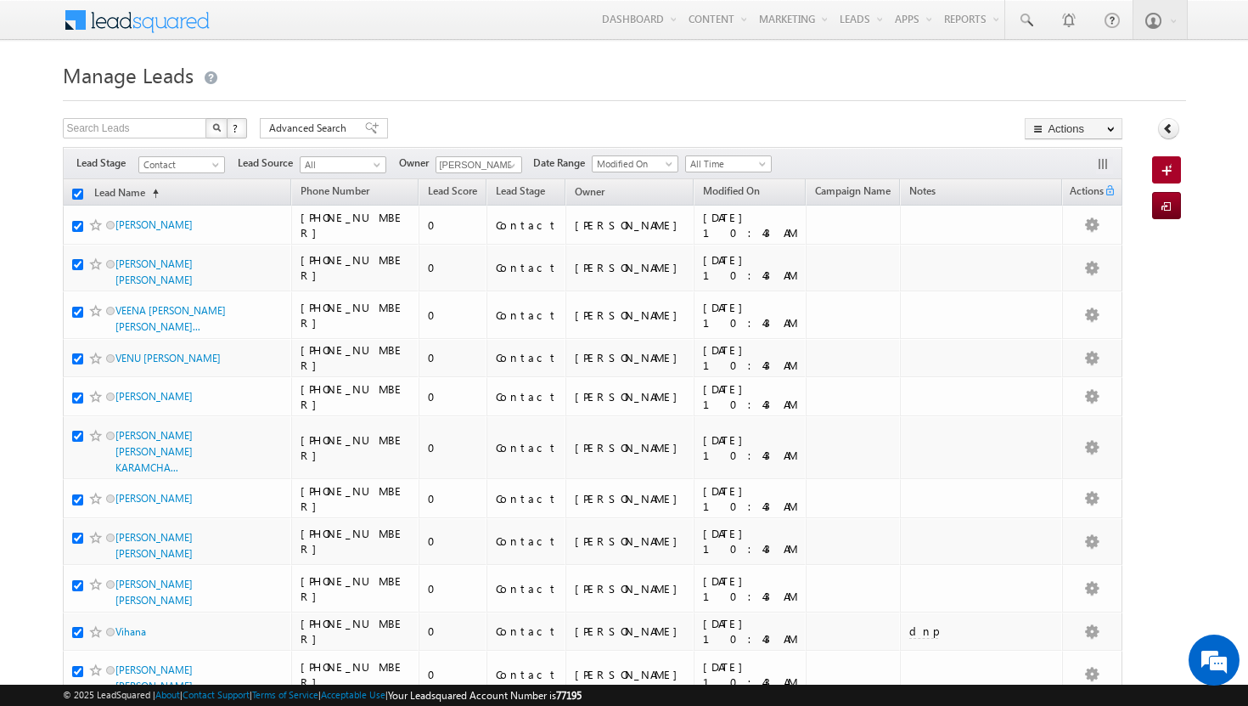
checkbox input "true"
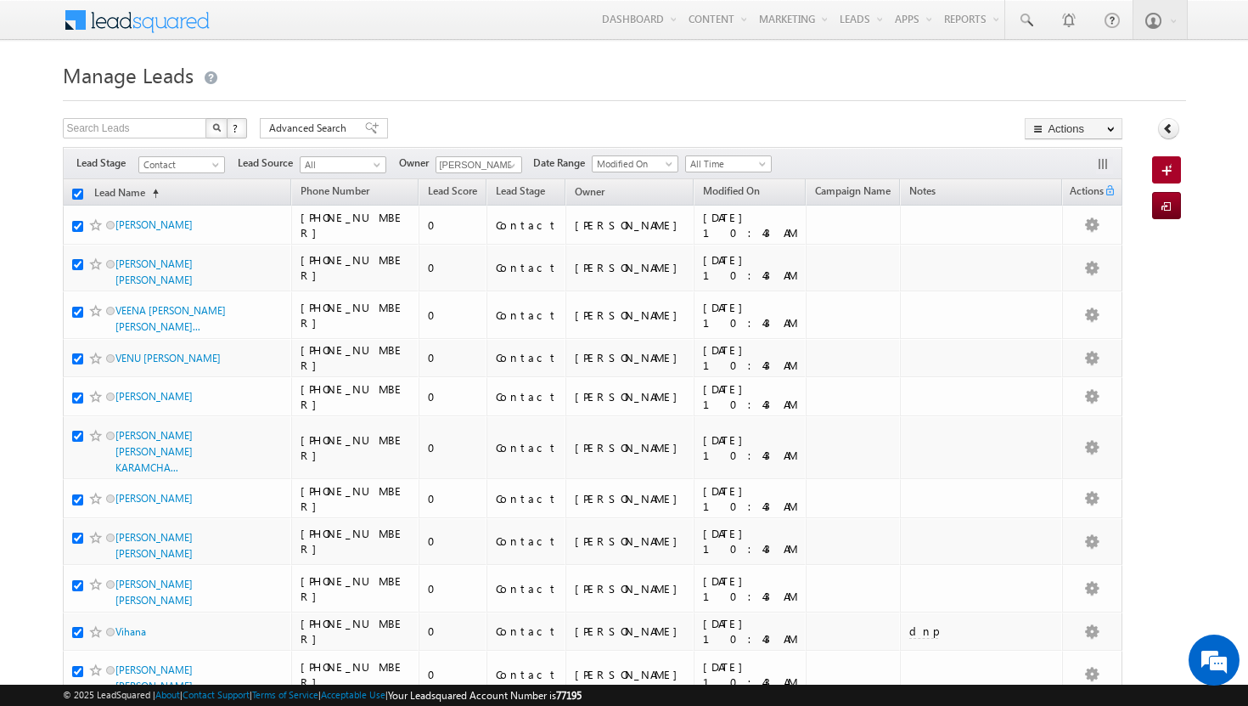
checkbox input "true"
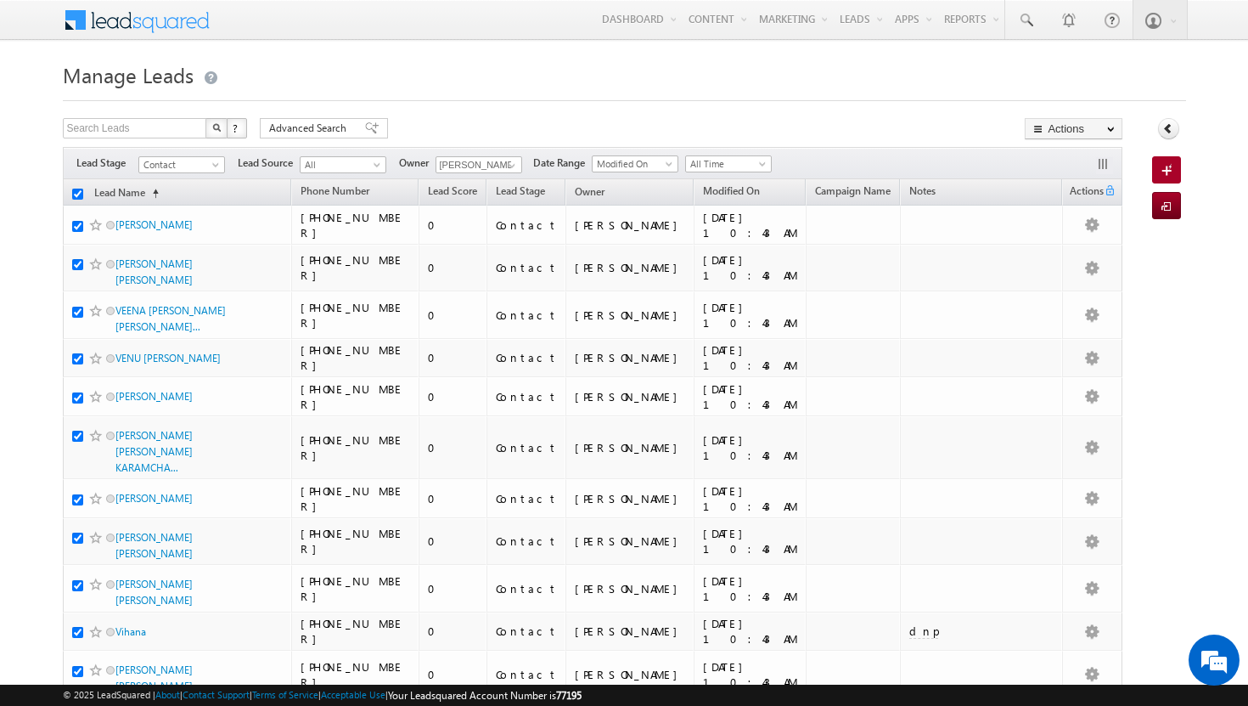
checkbox input "true"
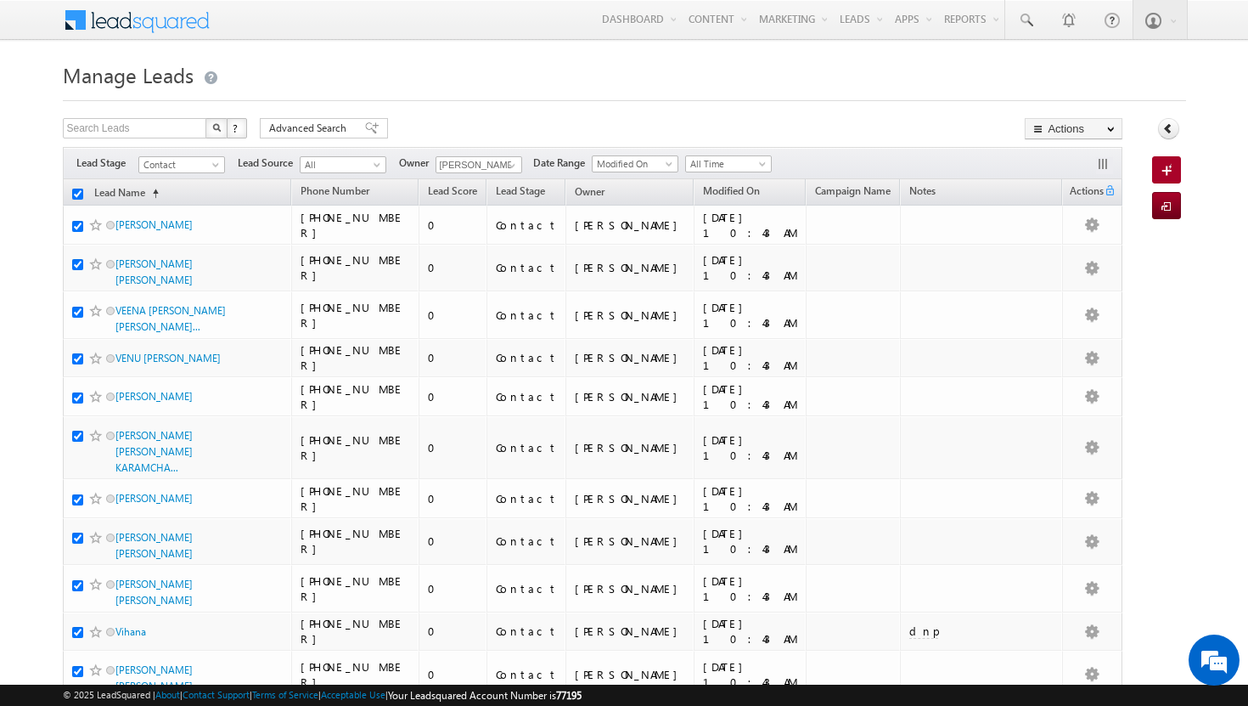
checkbox input "true"
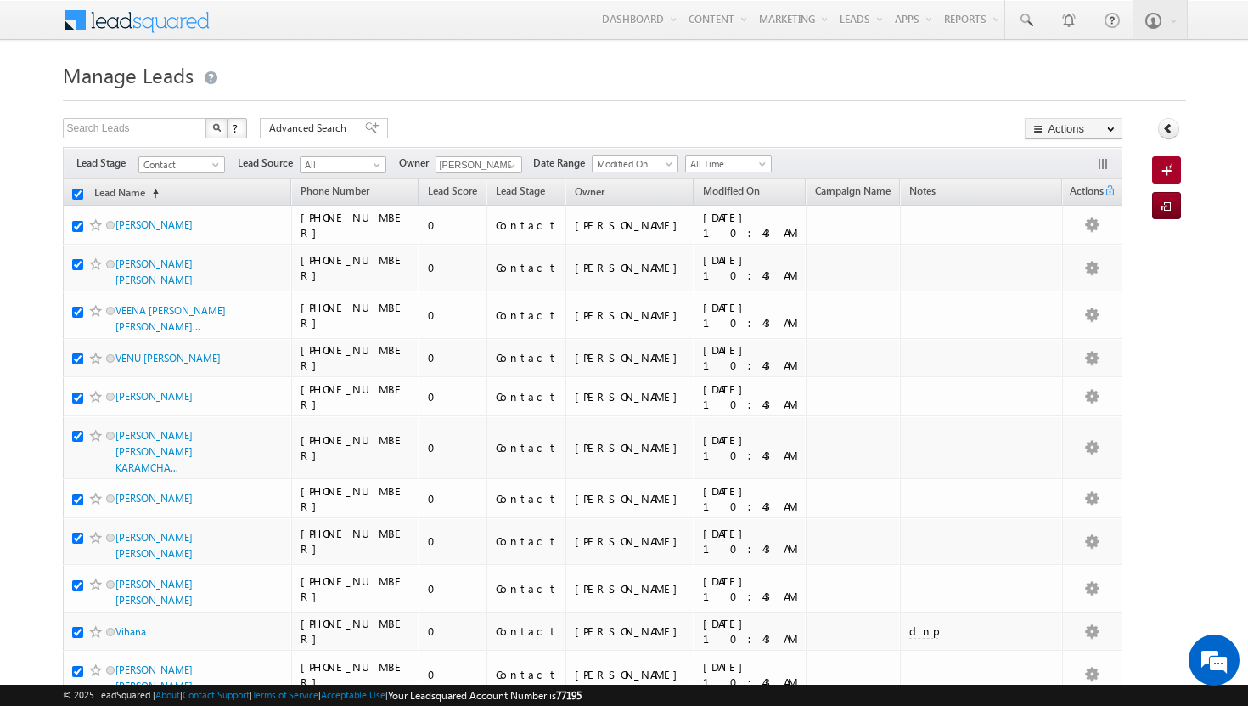
checkbox input "true"
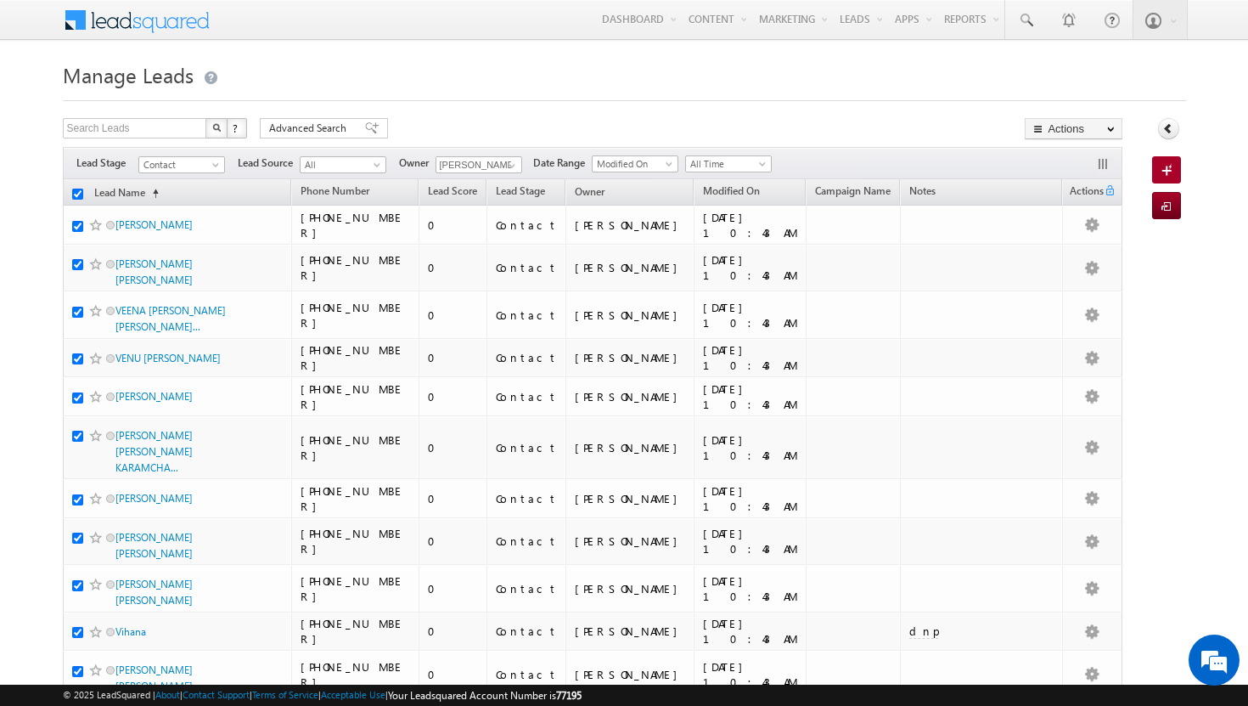
checkbox input "true"
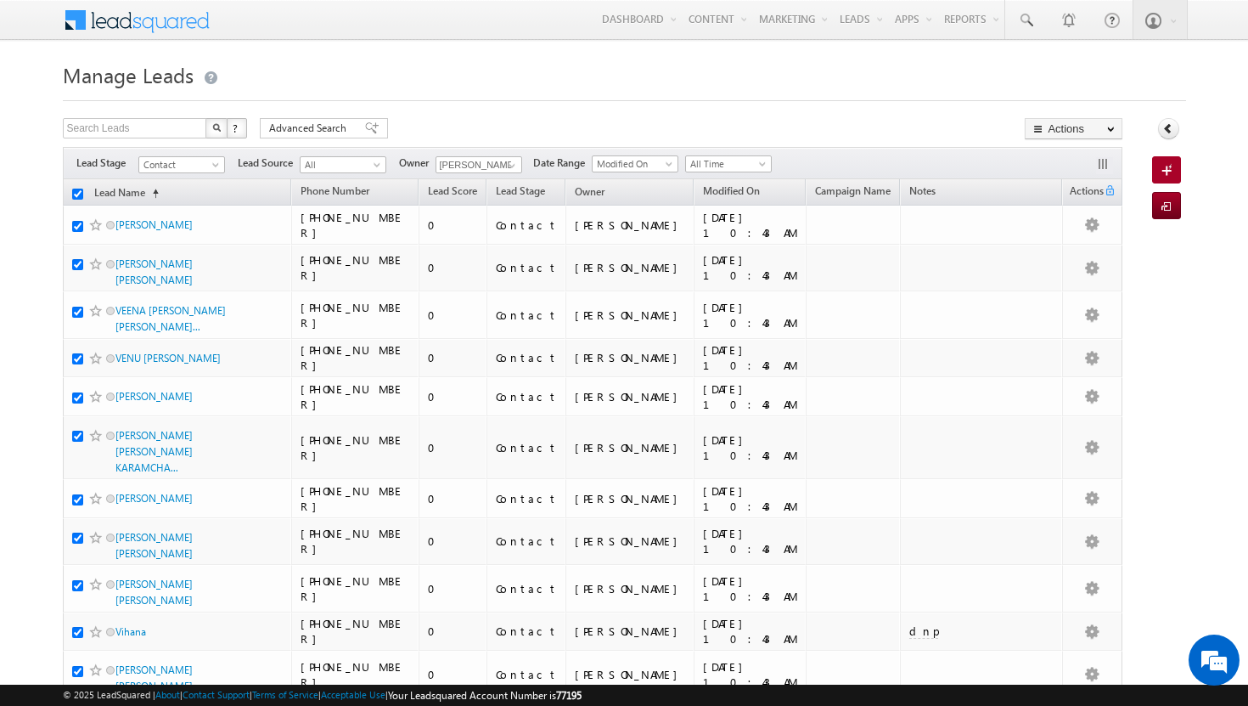
checkbox input "true"
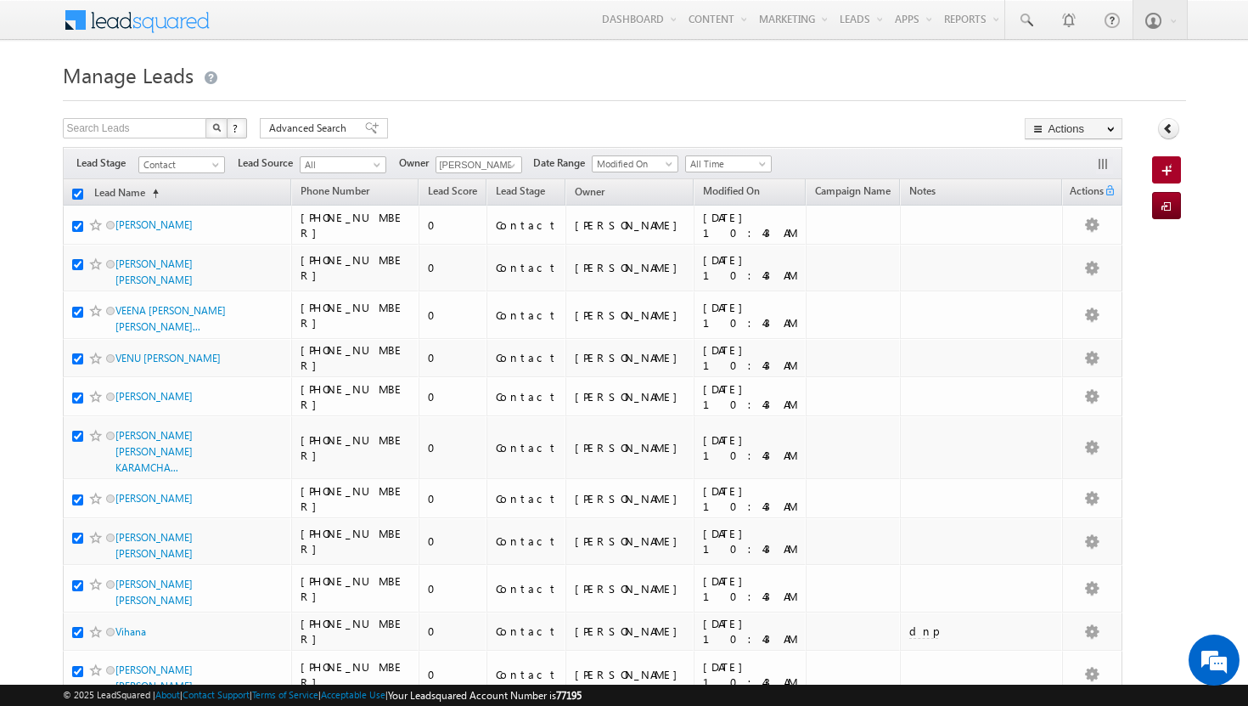
checkbox input "true"
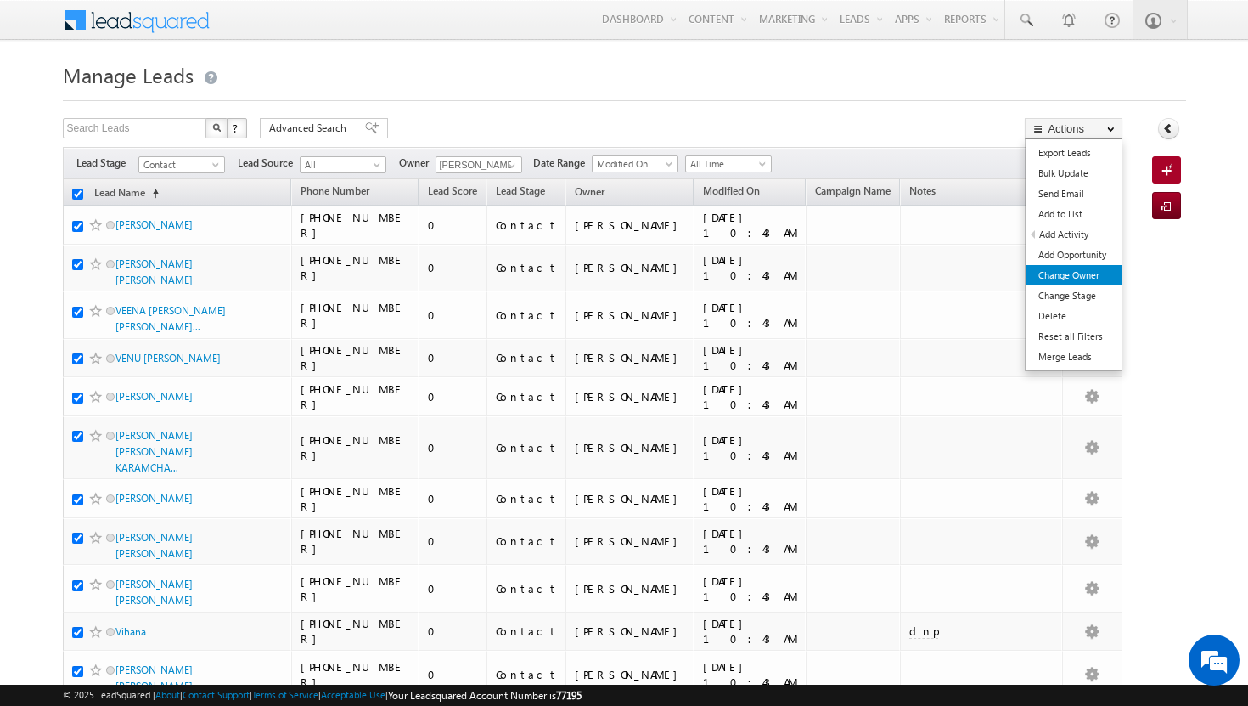
click at [1076, 275] on link "Change Owner" at bounding box center [1074, 275] width 96 height 20
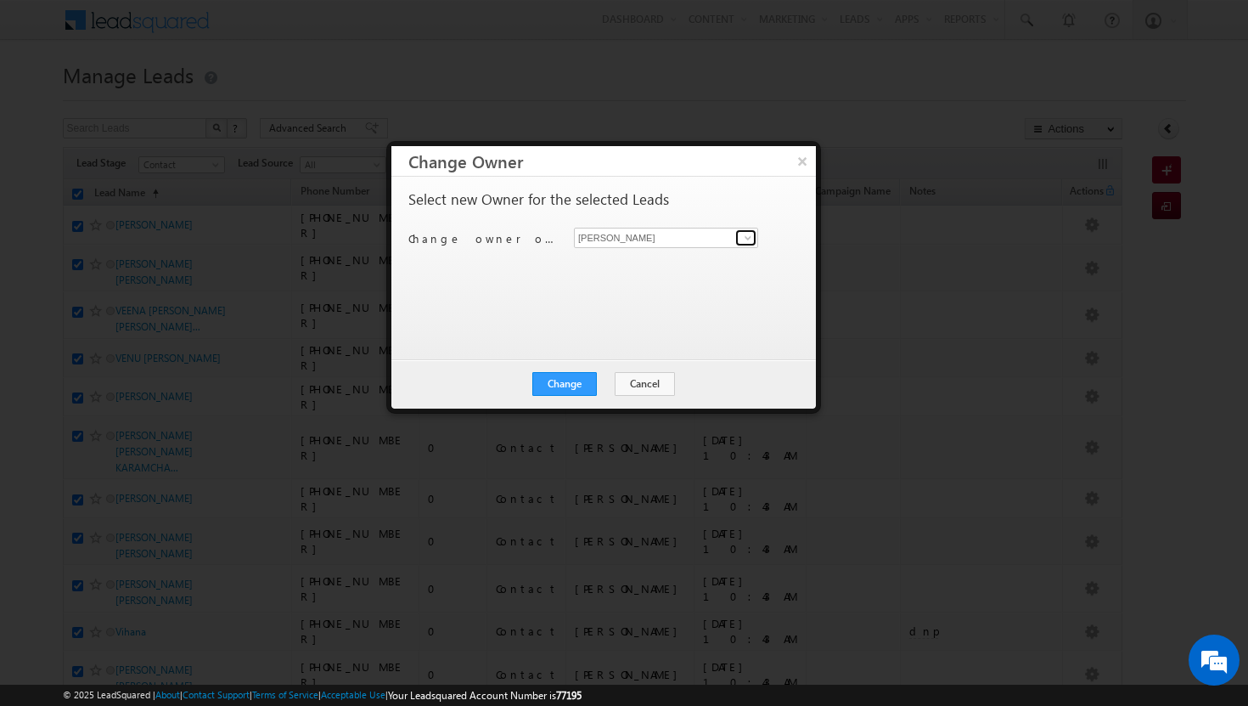
click at [746, 237] on span at bounding box center [748, 238] width 14 height 14
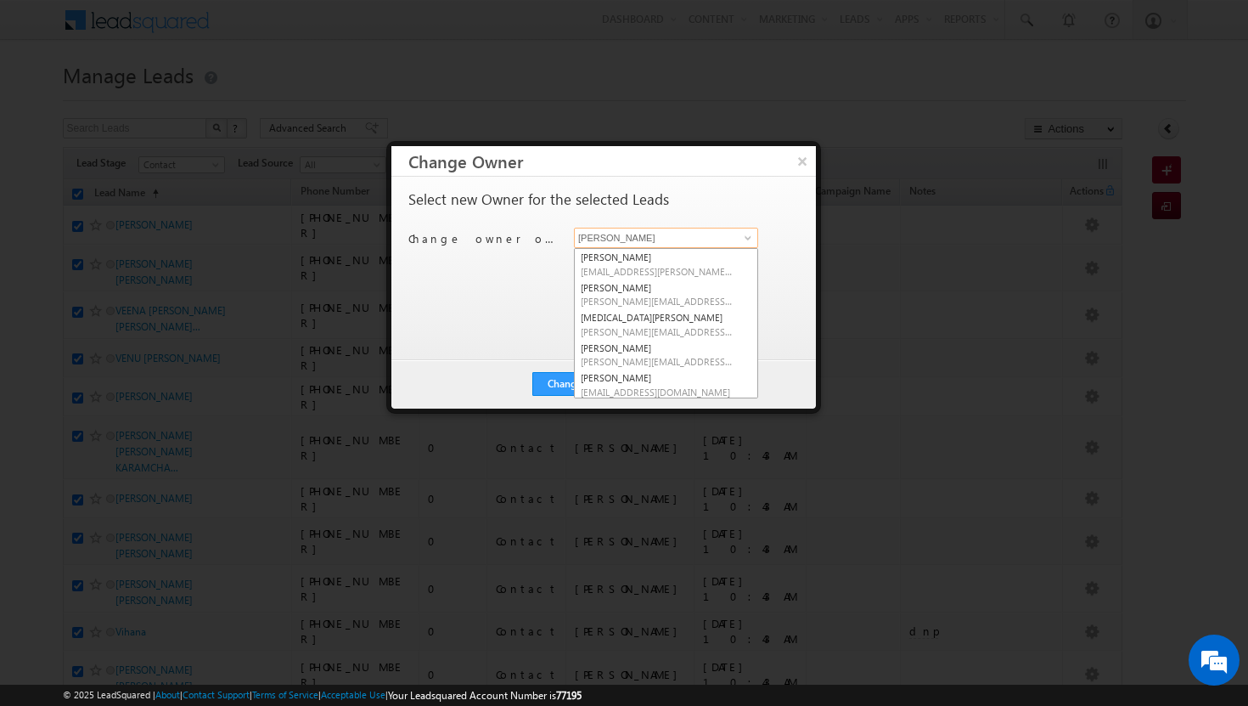
scroll to position [153, 0]
click at [668, 327] on span "[PERSON_NAME][EMAIL_ADDRESS][DOMAIN_NAME]" at bounding box center [657, 330] width 153 height 13
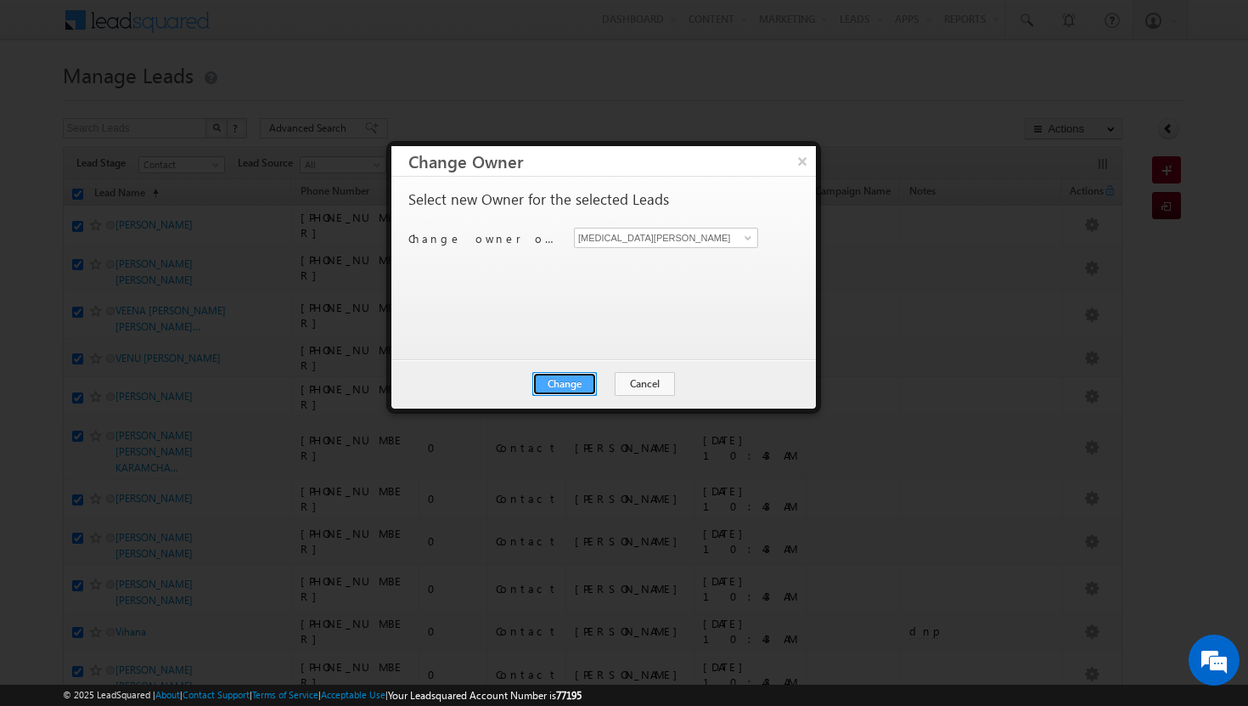
click at [566, 384] on button "Change" at bounding box center [564, 384] width 65 height 24
click at [594, 381] on button "Close" at bounding box center [606, 384] width 54 height 24
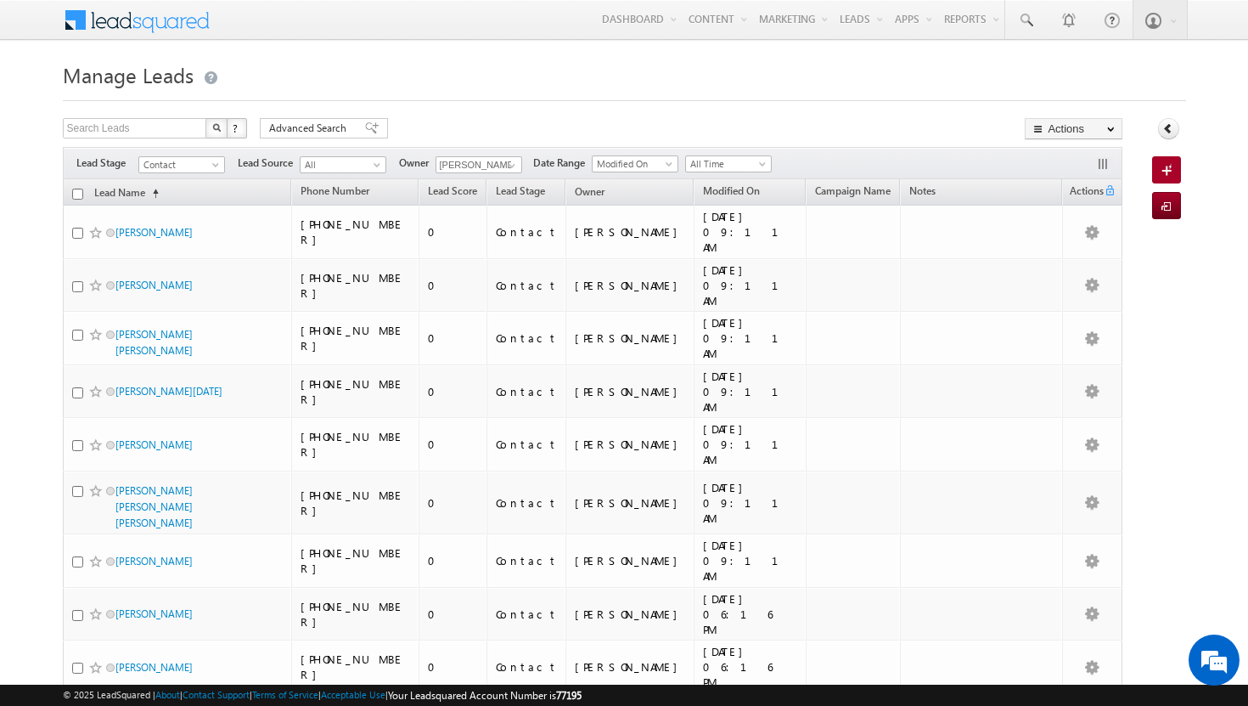
click at [76, 197] on input "checkbox" at bounding box center [77, 193] width 11 height 11
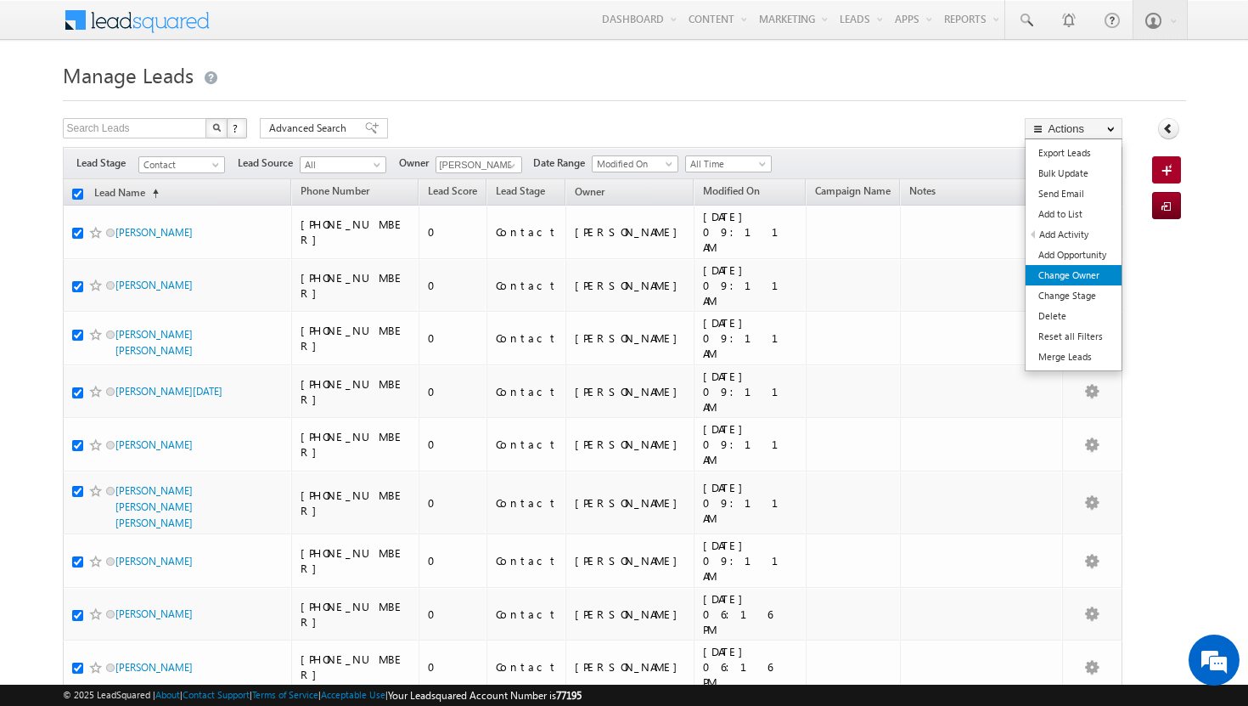
click at [1066, 272] on link "Change Owner" at bounding box center [1074, 275] width 96 height 20
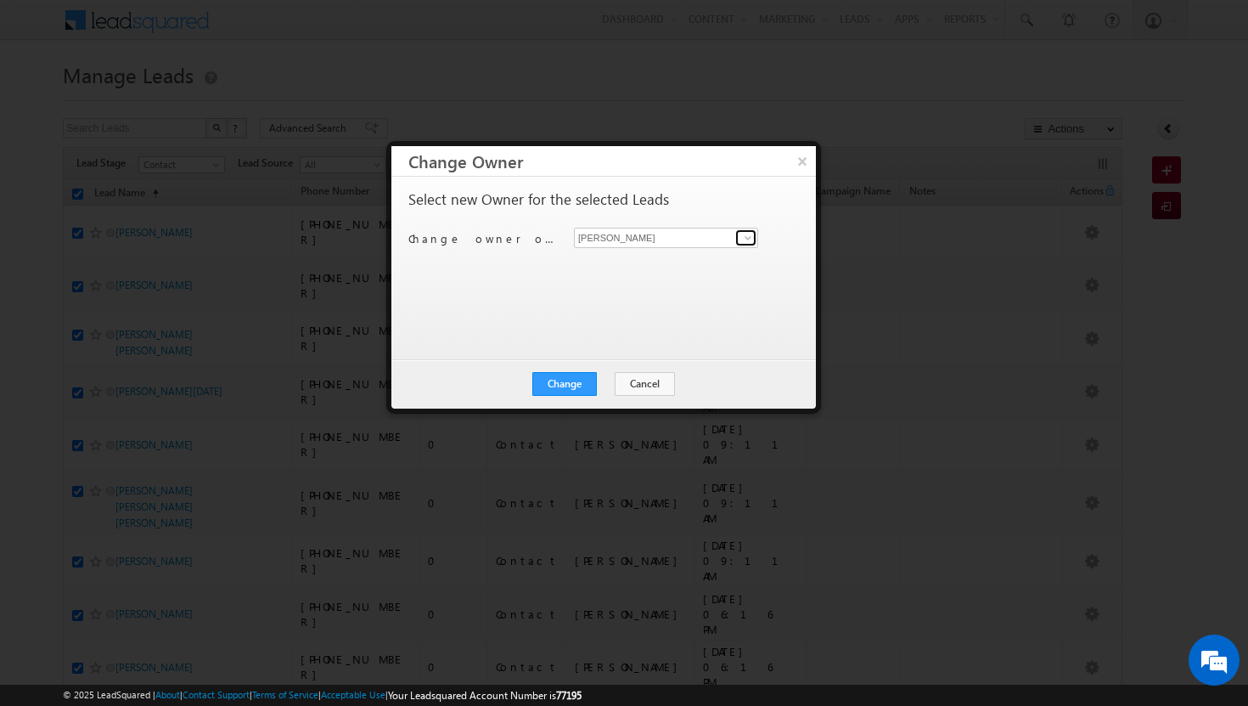
click at [755, 233] on link at bounding box center [745, 237] width 21 height 17
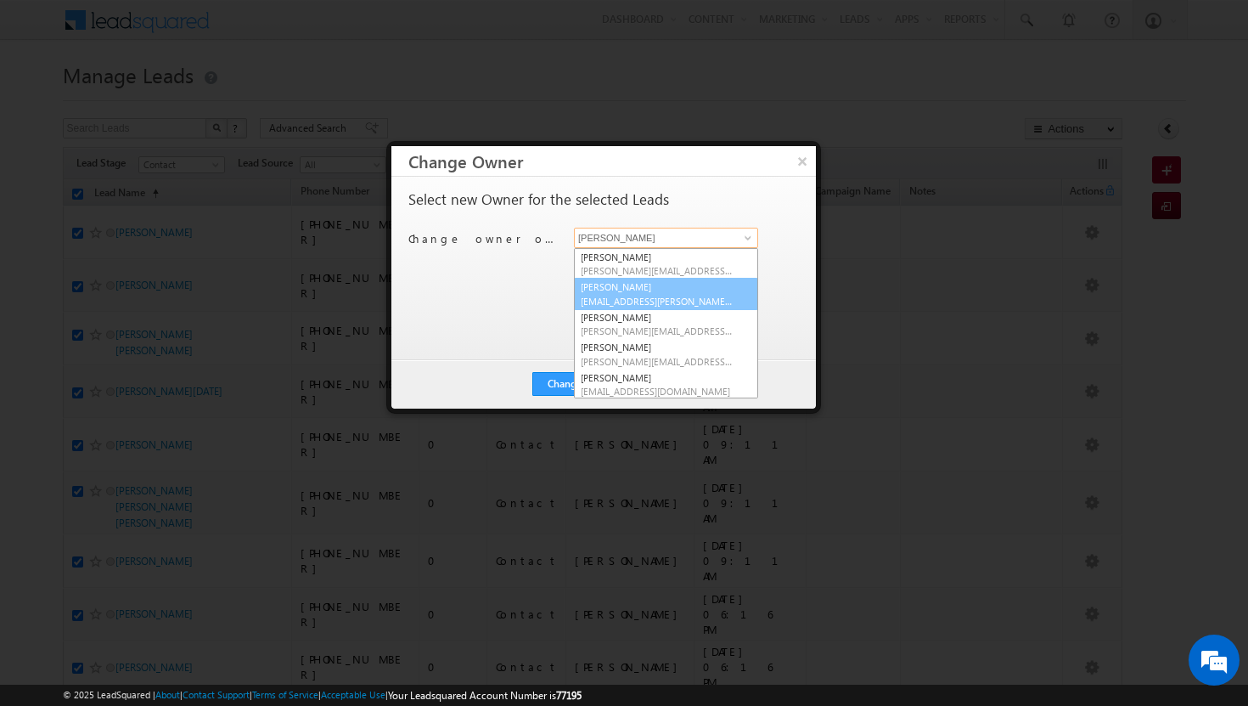
click at [682, 285] on link "Afeef Mohammad [EMAIL_ADDRESS][PERSON_NAME][DOMAIN_NAME]" at bounding box center [666, 294] width 184 height 32
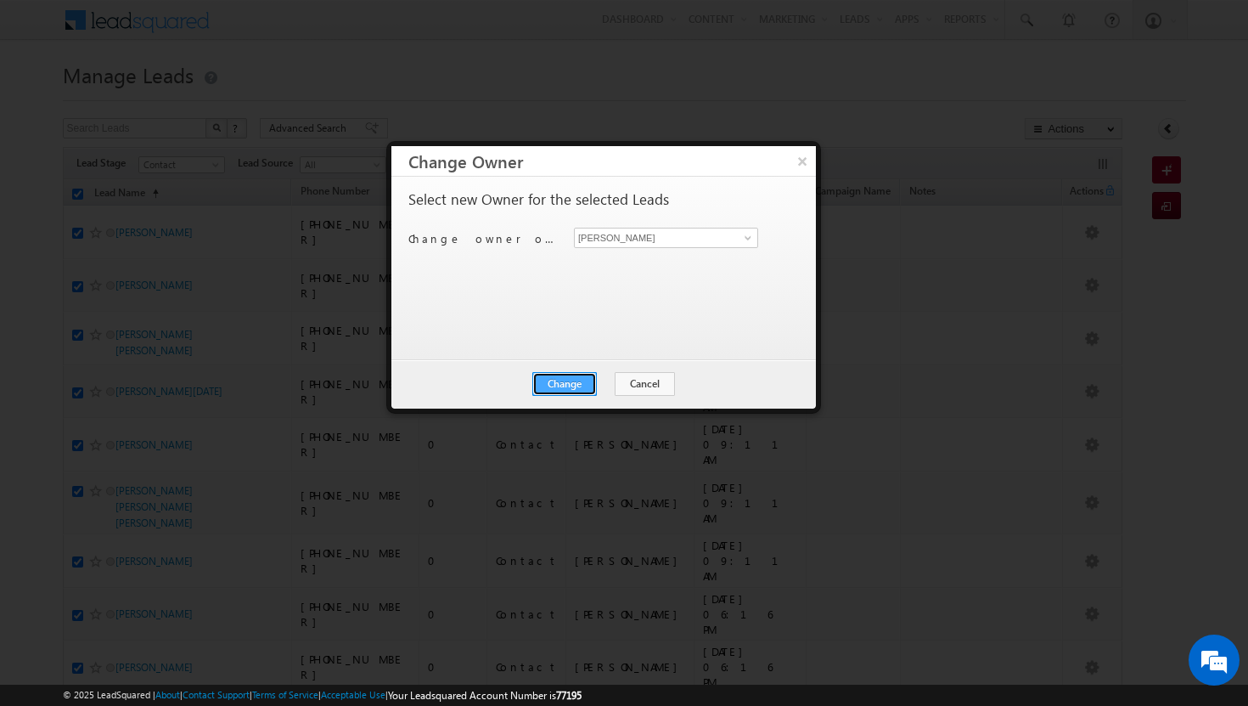
click at [576, 386] on button "Change" at bounding box center [564, 384] width 65 height 24
